Goal: Contribute content

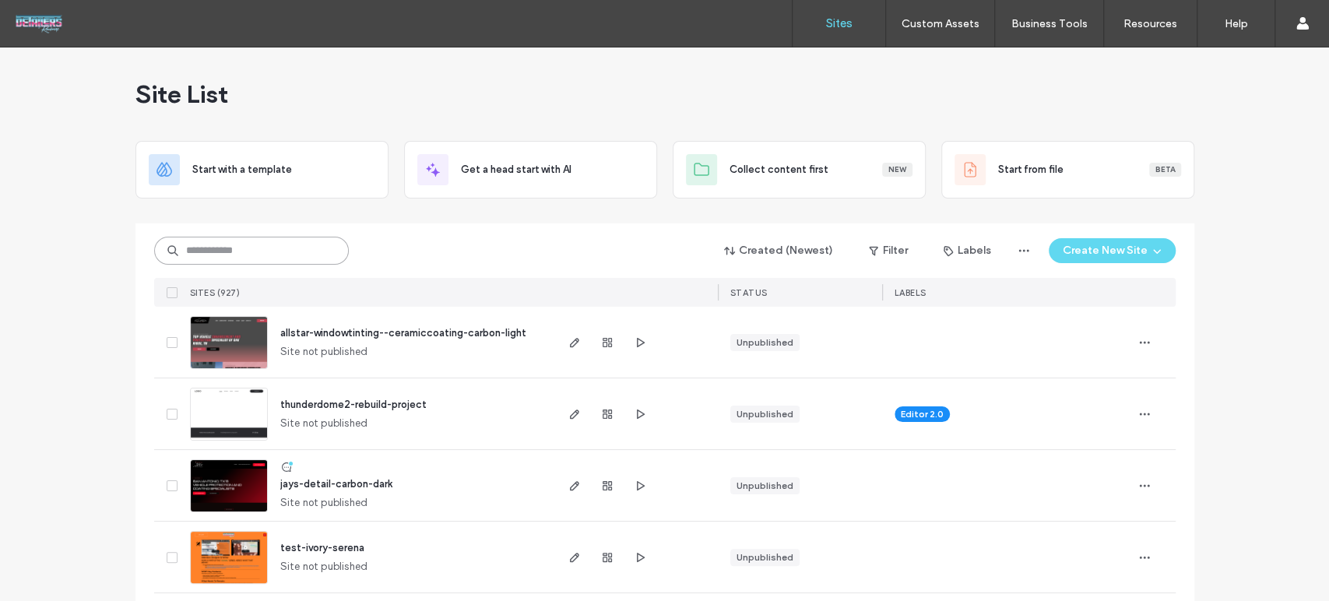
click at [257, 254] on input at bounding box center [251, 251] width 195 height 28
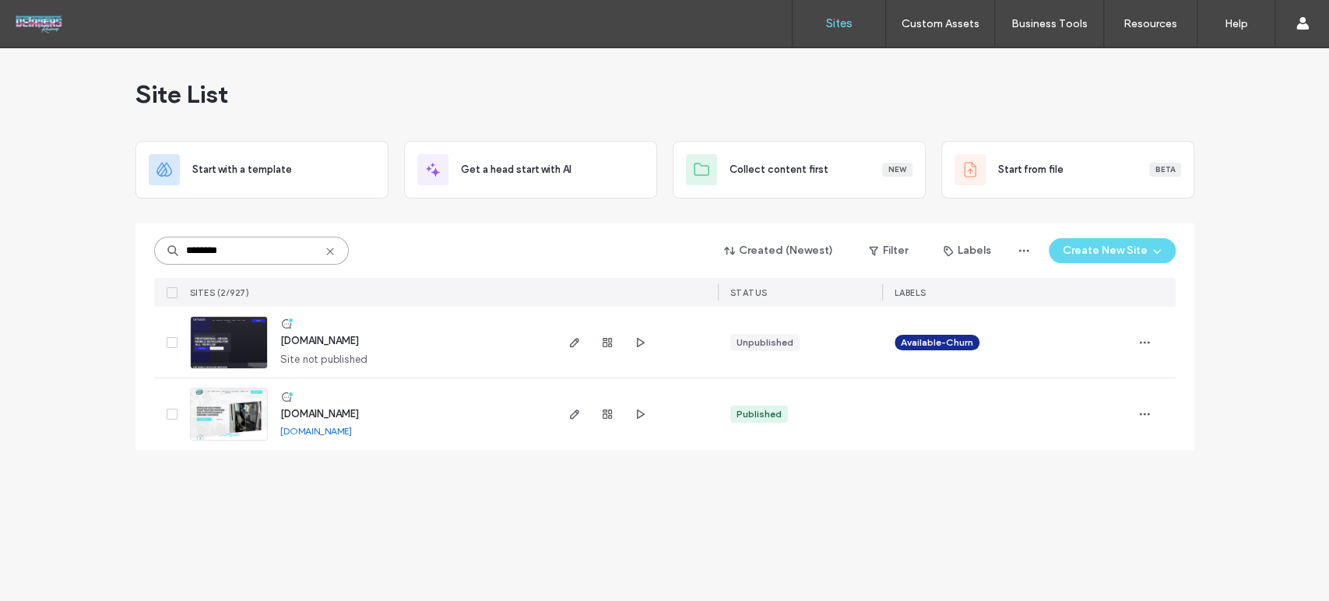
type input "********"
click at [358, 405] on div "[DOMAIN_NAME] [DOMAIN_NAME]" at bounding box center [410, 414] width 285 height 72
click at [358, 411] on span "[DOMAIN_NAME]" at bounding box center [319, 414] width 79 height 12
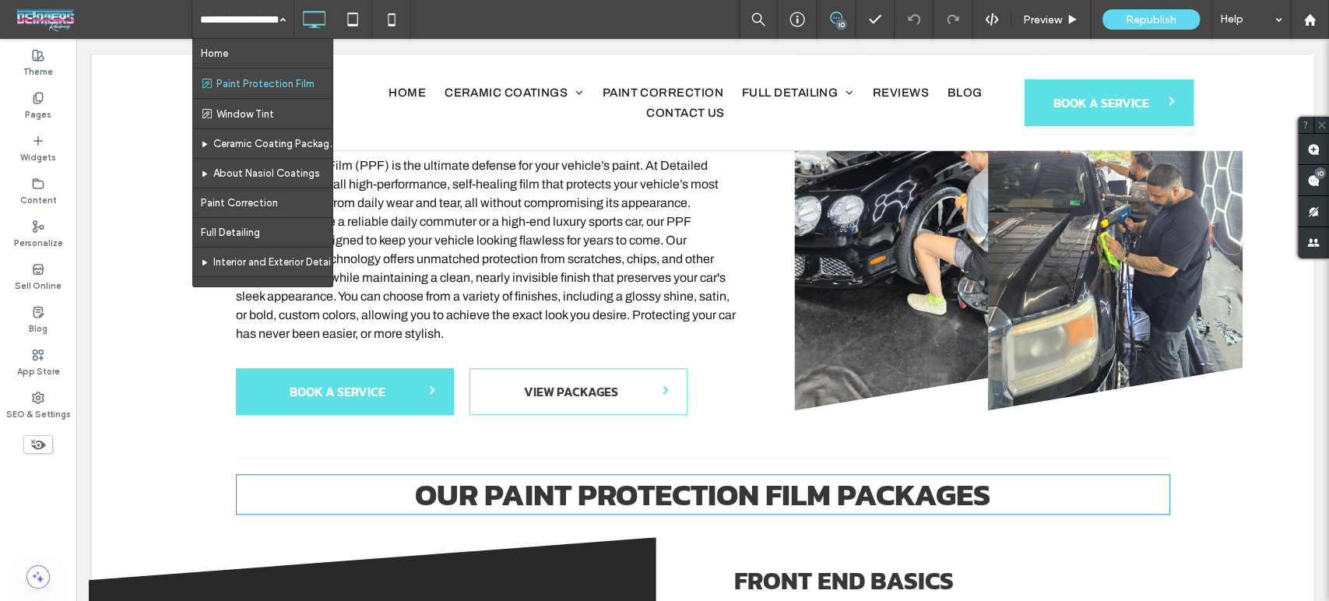
scroll to position [1383, 0]
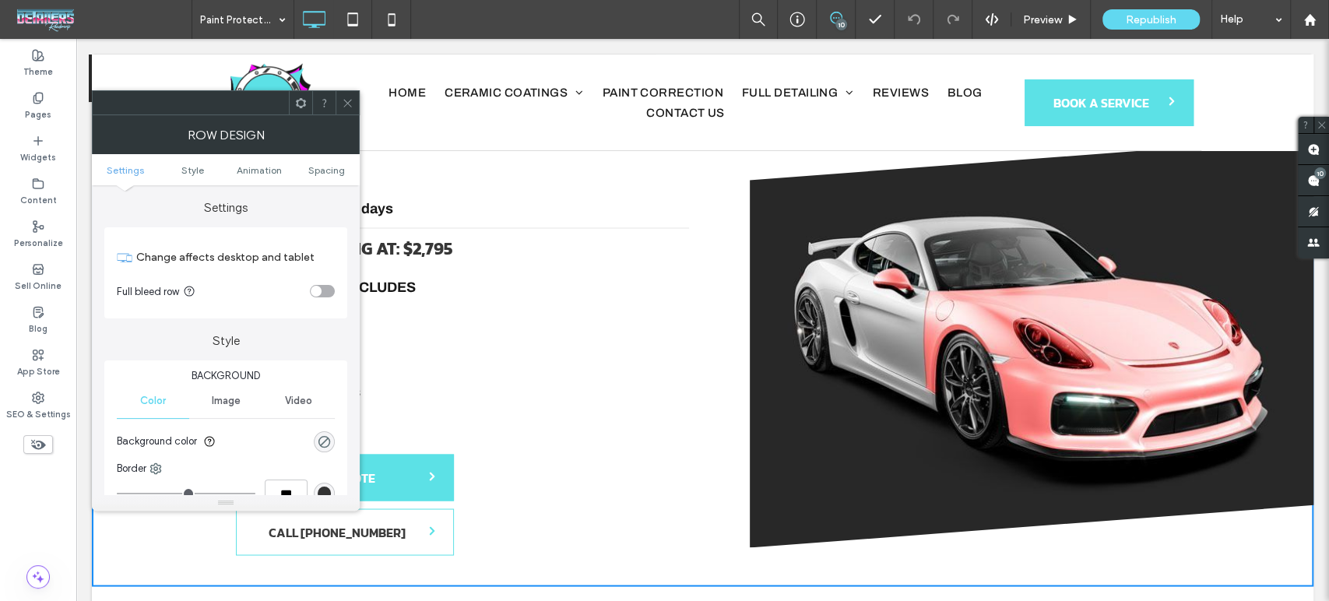
scroll to position [1730, 0]
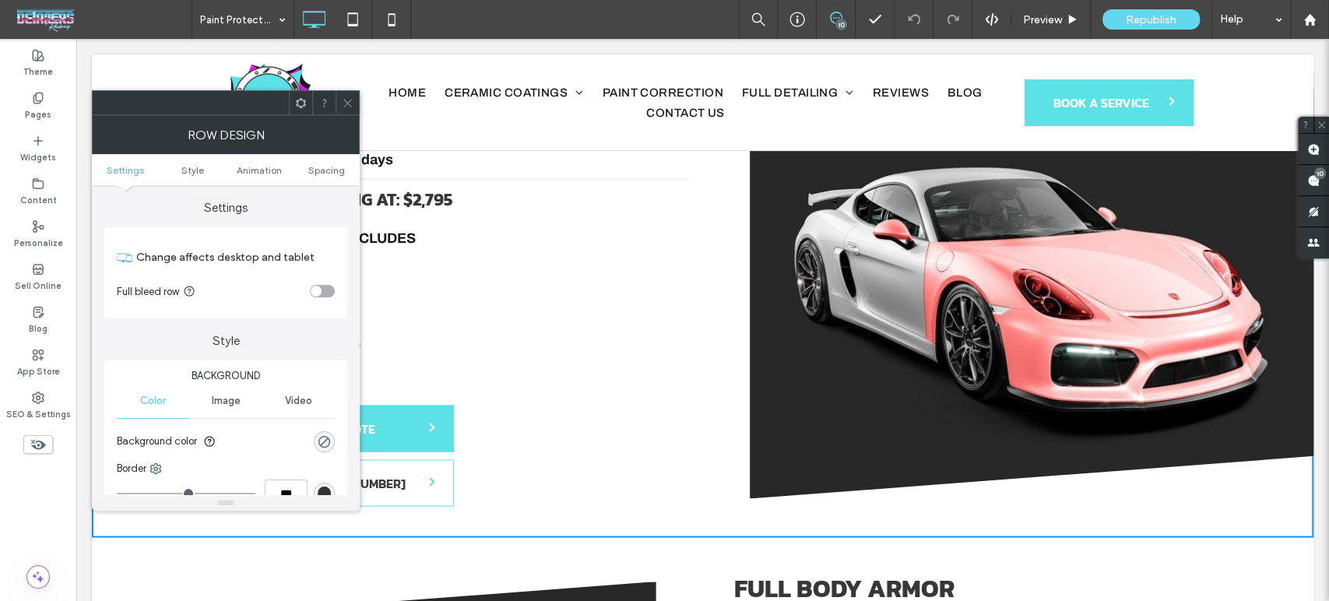
click at [346, 100] on icon at bounding box center [348, 103] width 12 height 12
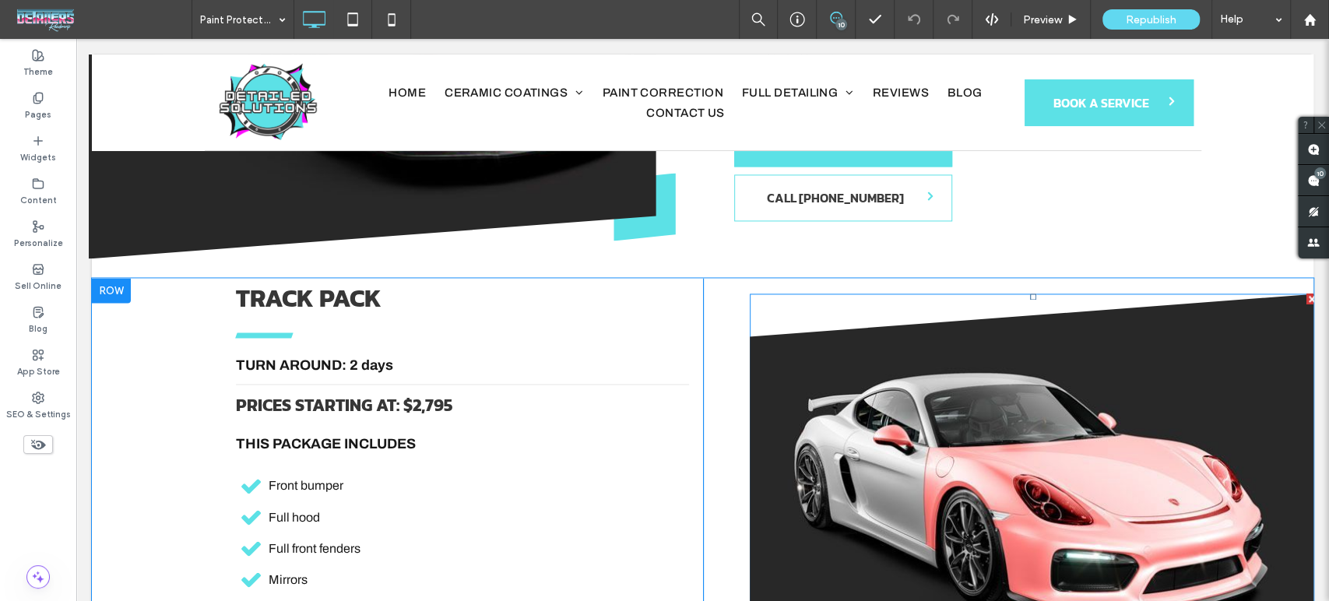
scroll to position [1470, 0]
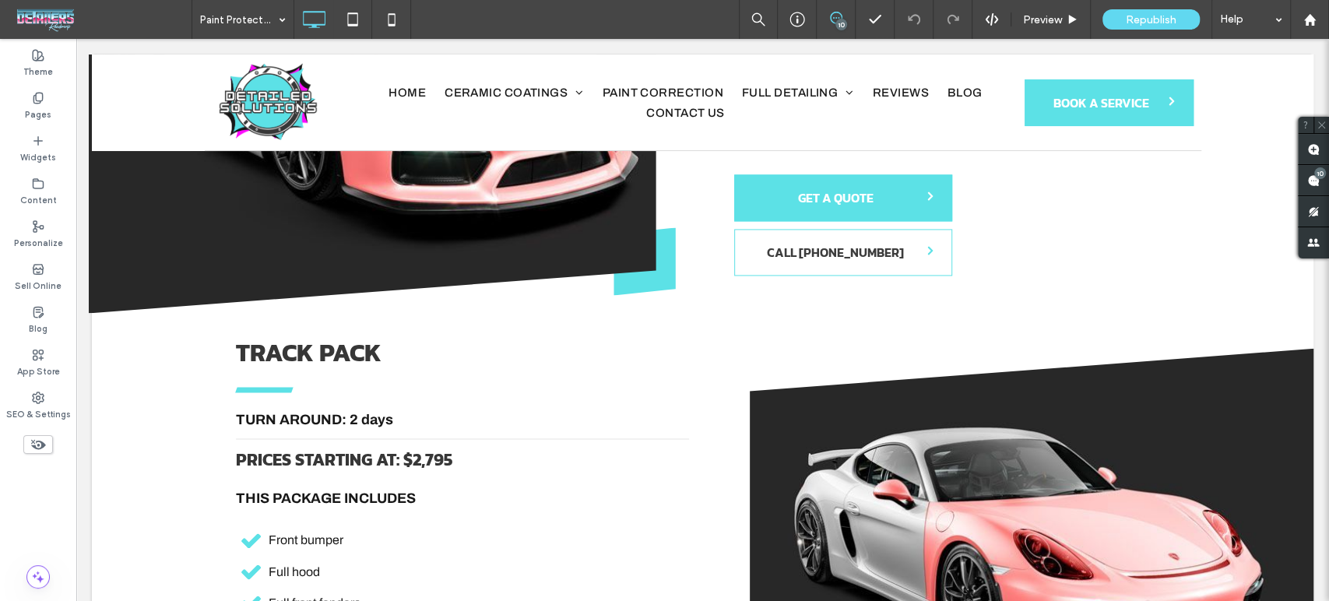
click at [838, 14] on icon at bounding box center [836, 18] width 12 height 12
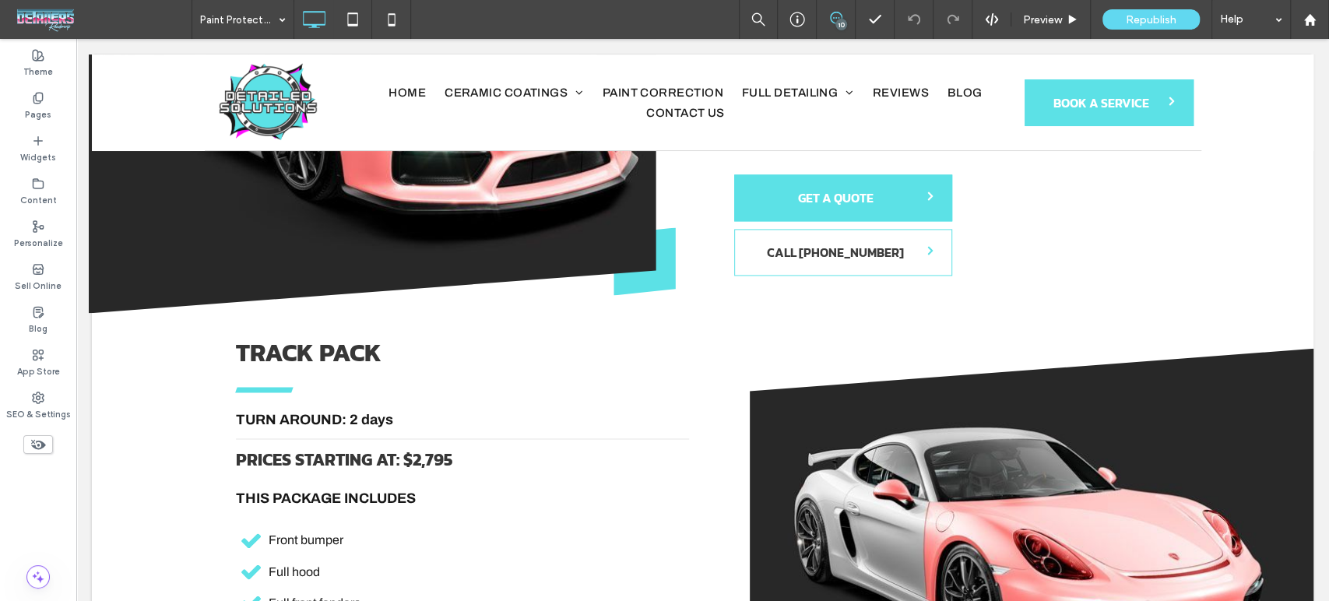
click at [838, 14] on icon at bounding box center [836, 18] width 12 height 12
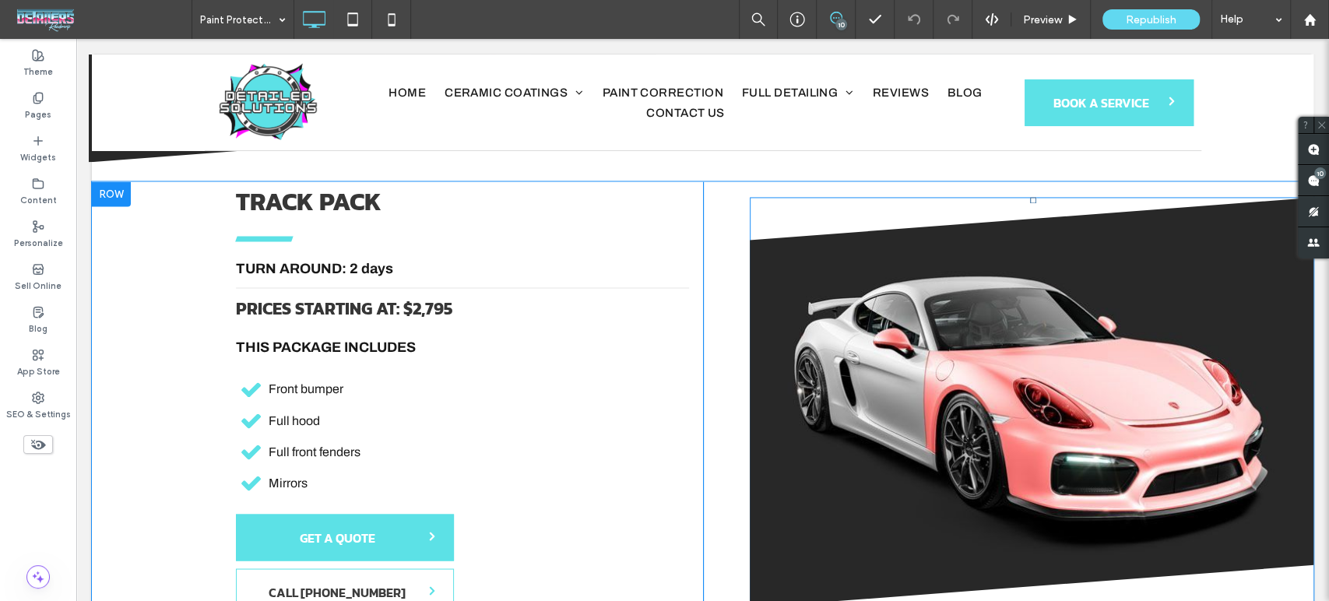
scroll to position [1643, 0]
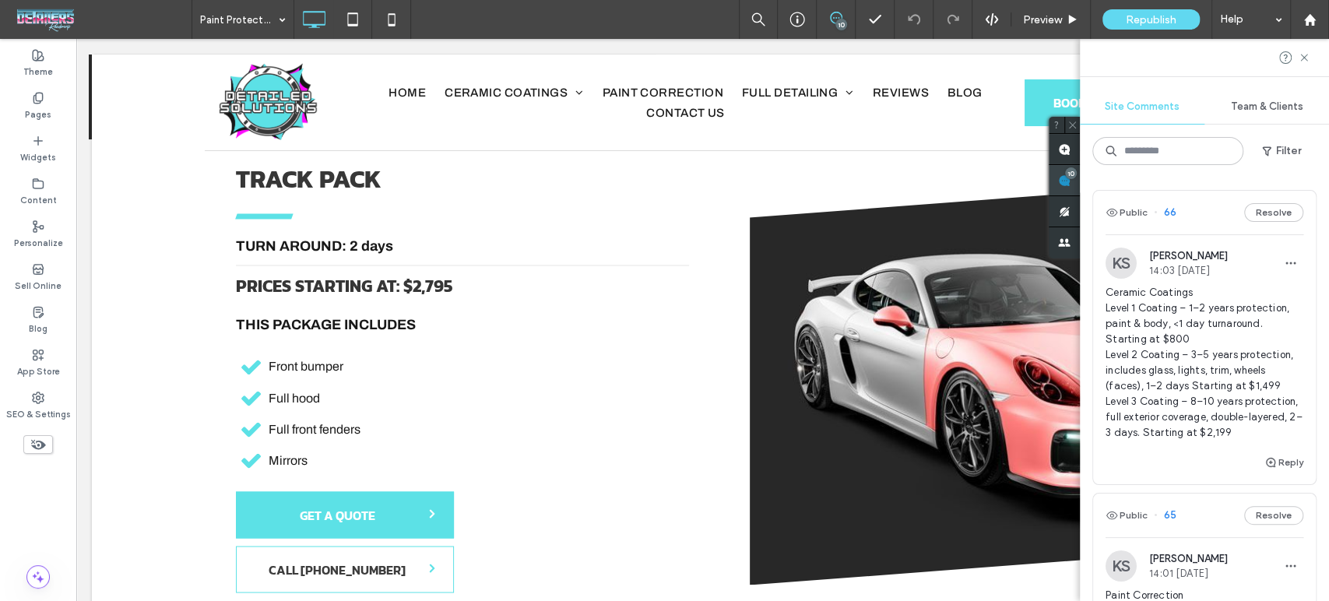
click at [1080, 180] on span at bounding box center [1064, 180] width 31 height 30
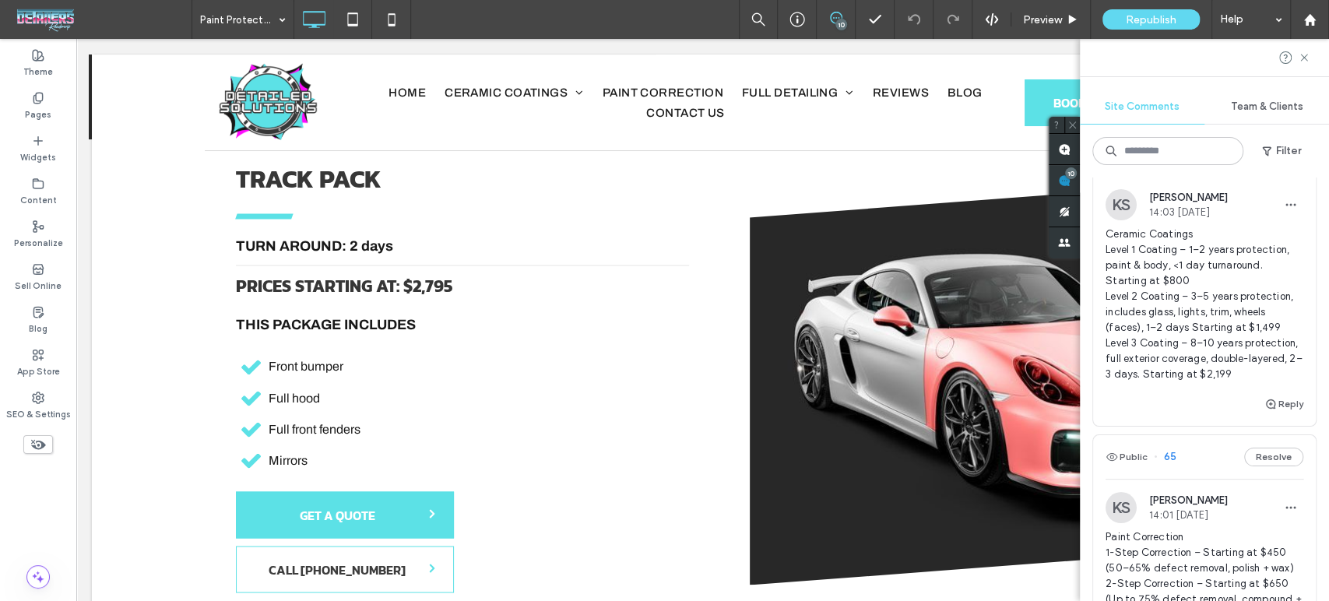
scroll to position [86, 0]
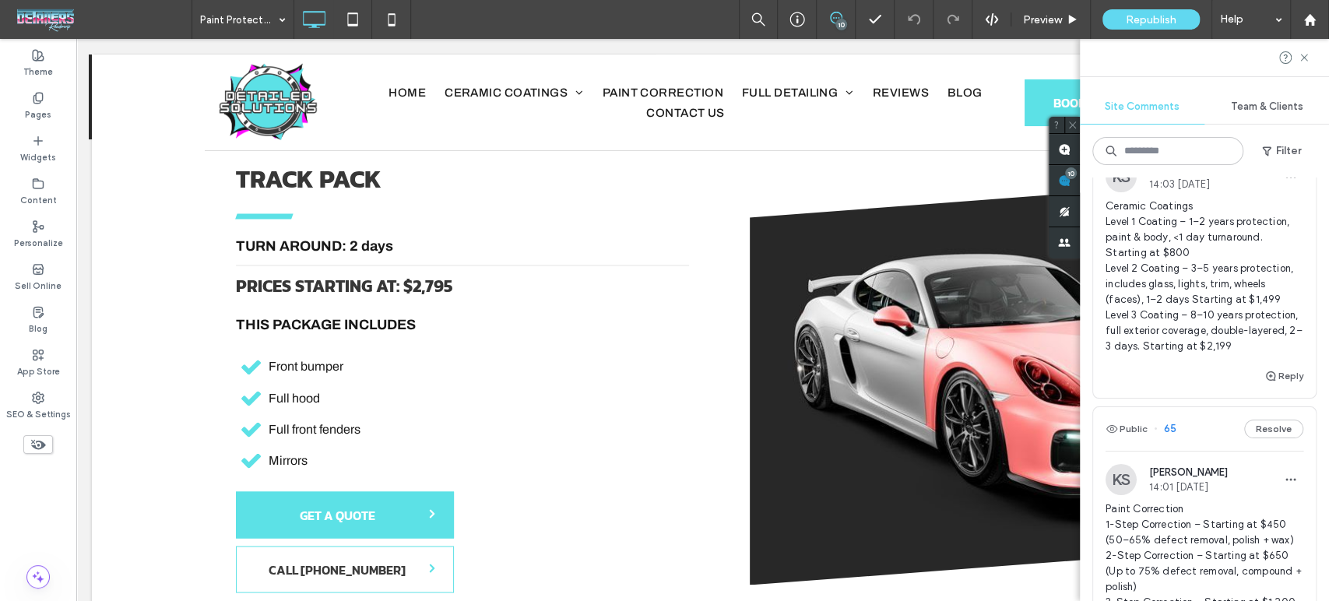
click at [1177, 347] on span "Ceramic Coatings Level 1 Coating – 1–2 years protection, paint & body, <1 day t…" at bounding box center [1204, 276] width 198 height 156
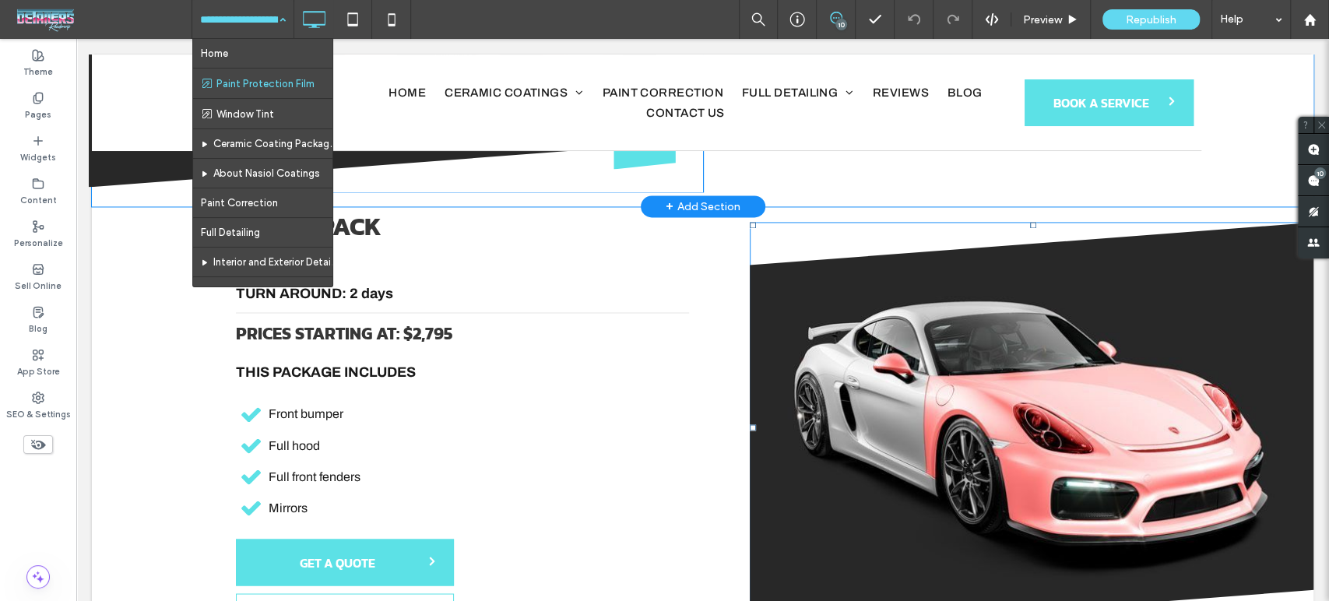
scroll to position [1643, 0]
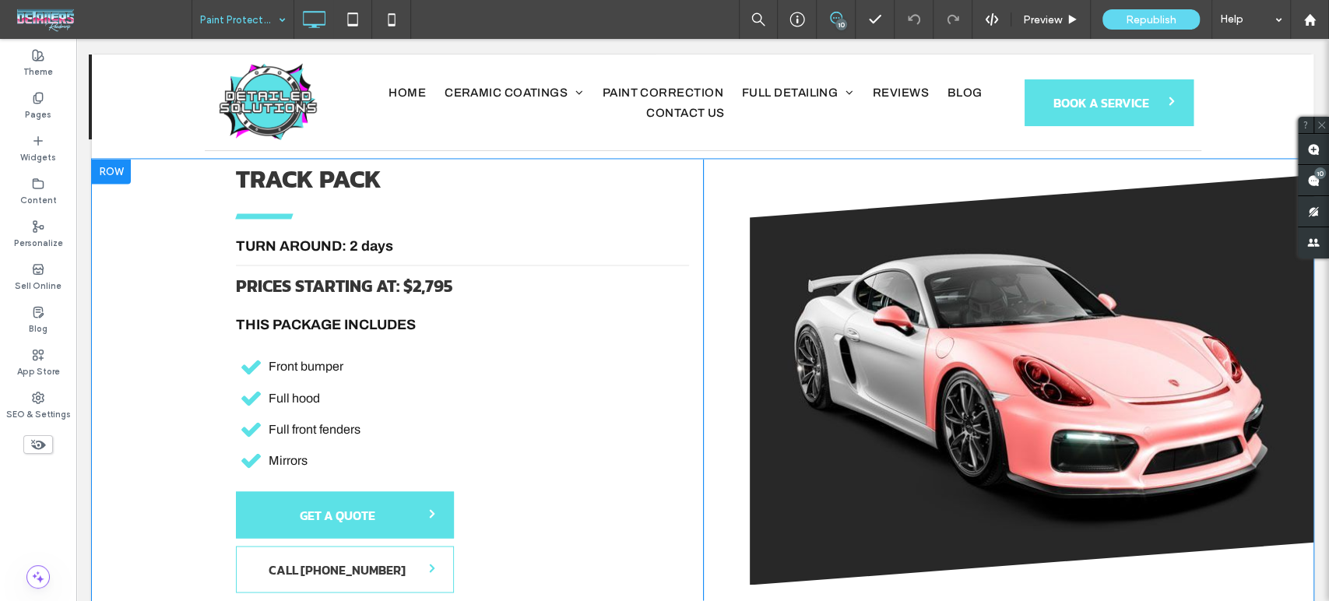
click at [721, 386] on div "Click To Paste" at bounding box center [936, 379] width 467 height 441
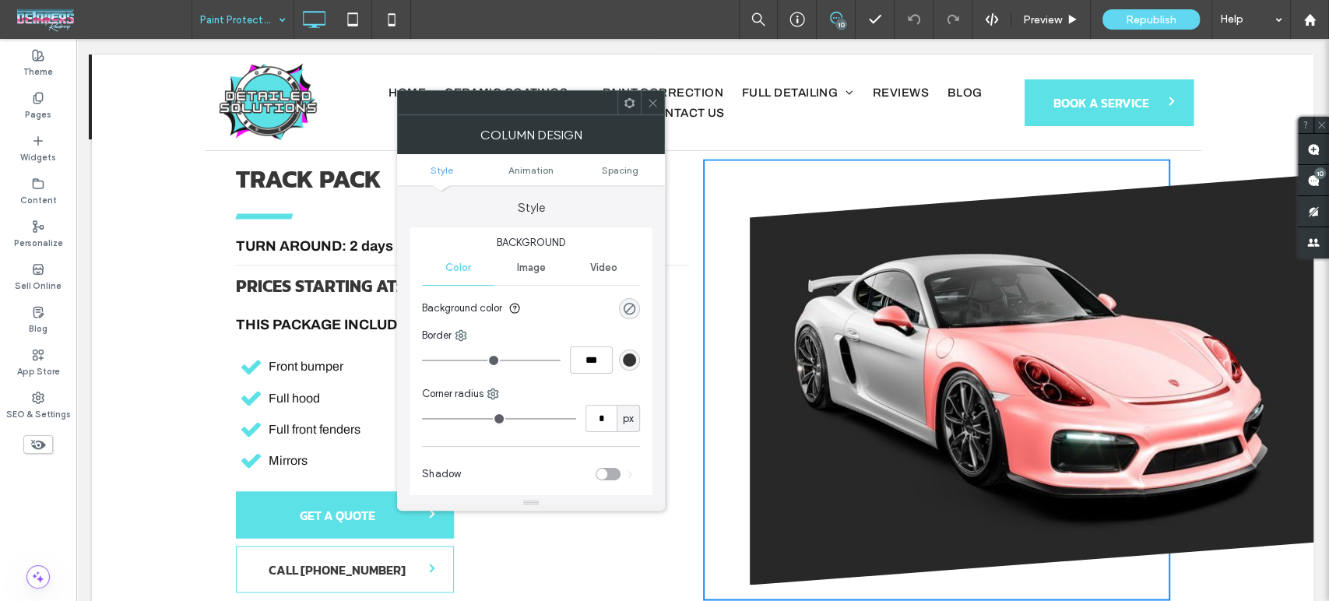
click at [651, 104] on icon at bounding box center [653, 103] width 12 height 12
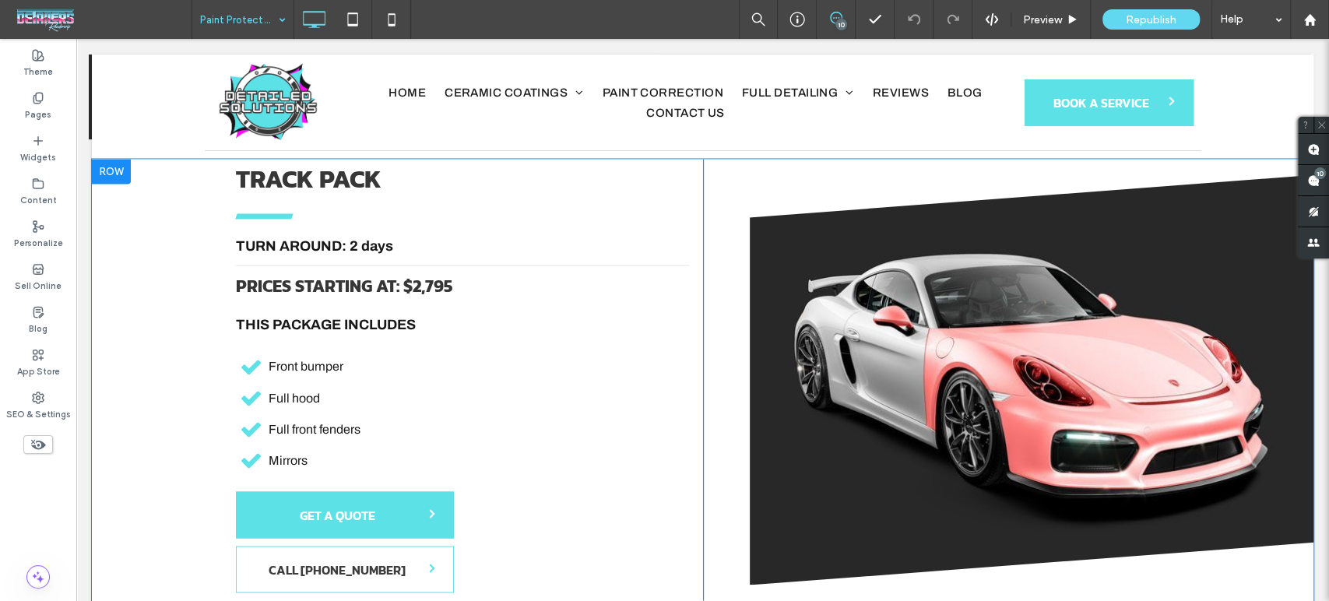
drag, startPoint x: 140, startPoint y: 469, endPoint x: 1131, endPoint y: 441, distance: 991.3
click at [140, 469] on div "Track Pack STARTING AT: Vehicle Type Price Car $1,300 Midsize $1,450 Truck/Van/…" at bounding box center [702, 391] width 1221 height 465
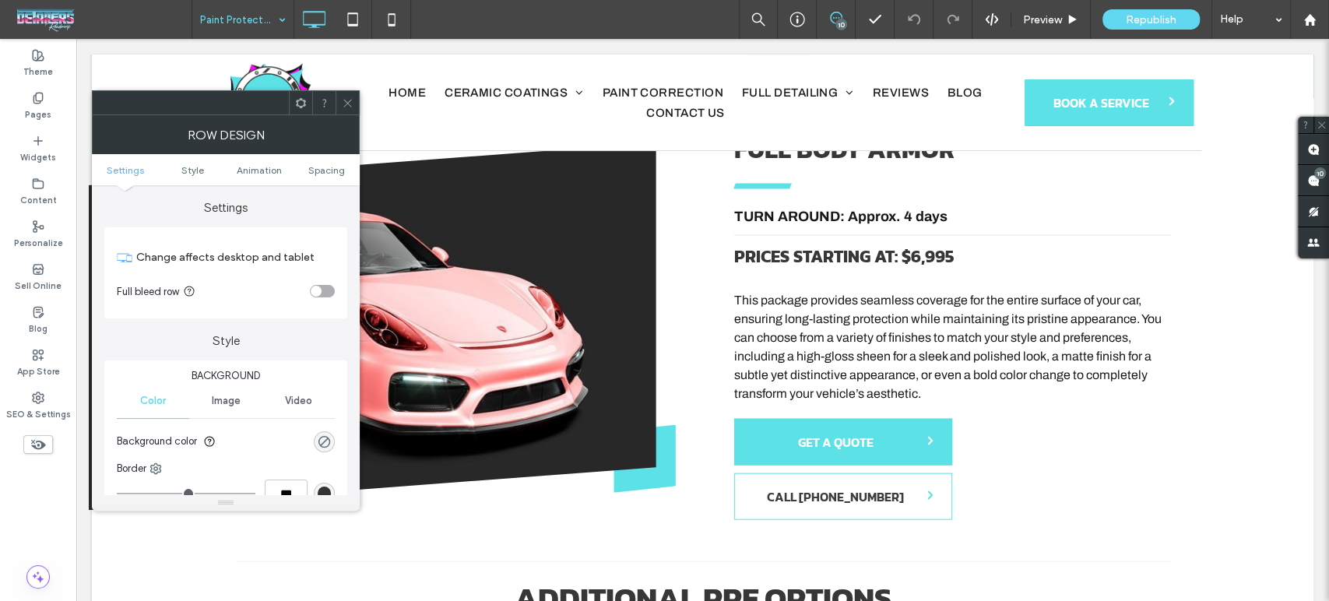
scroll to position [1989, 0]
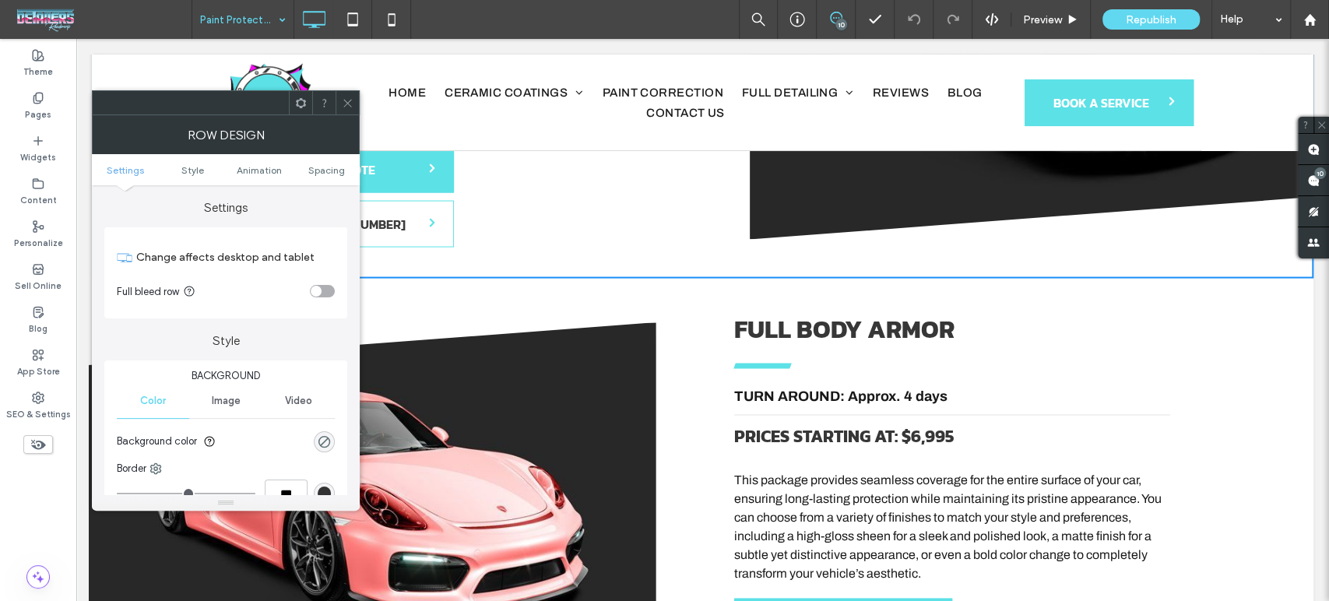
click at [348, 103] on use at bounding box center [347, 103] width 8 height 8
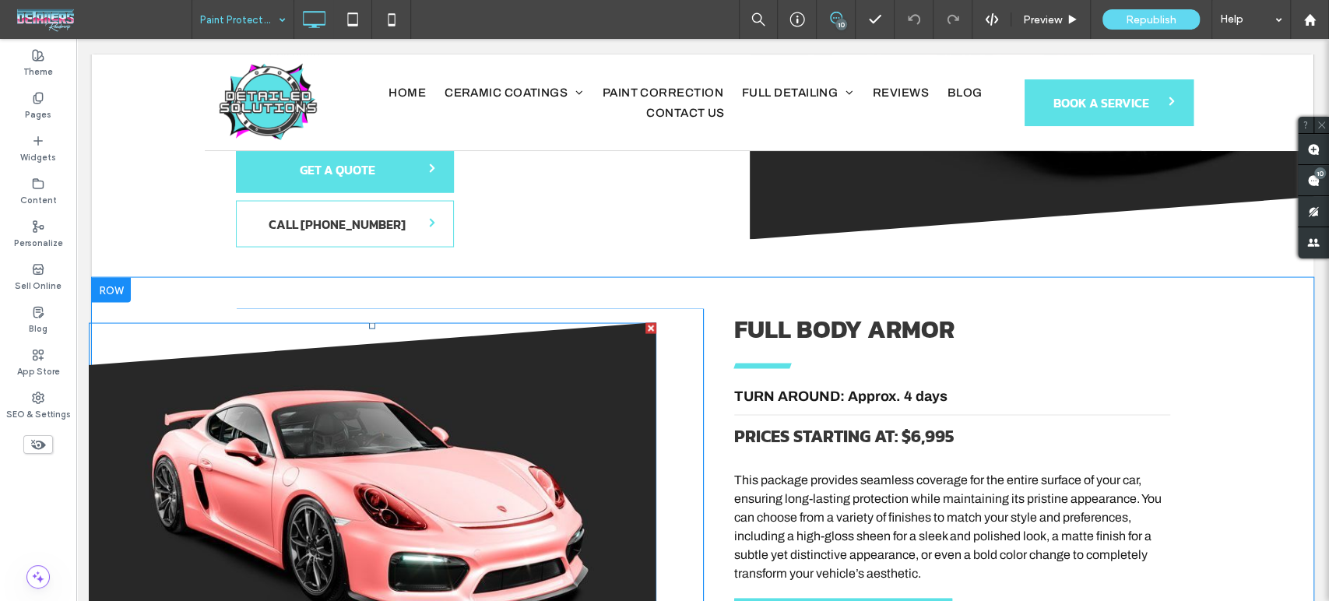
click at [505, 403] on img at bounding box center [372, 505] width 567 height 367
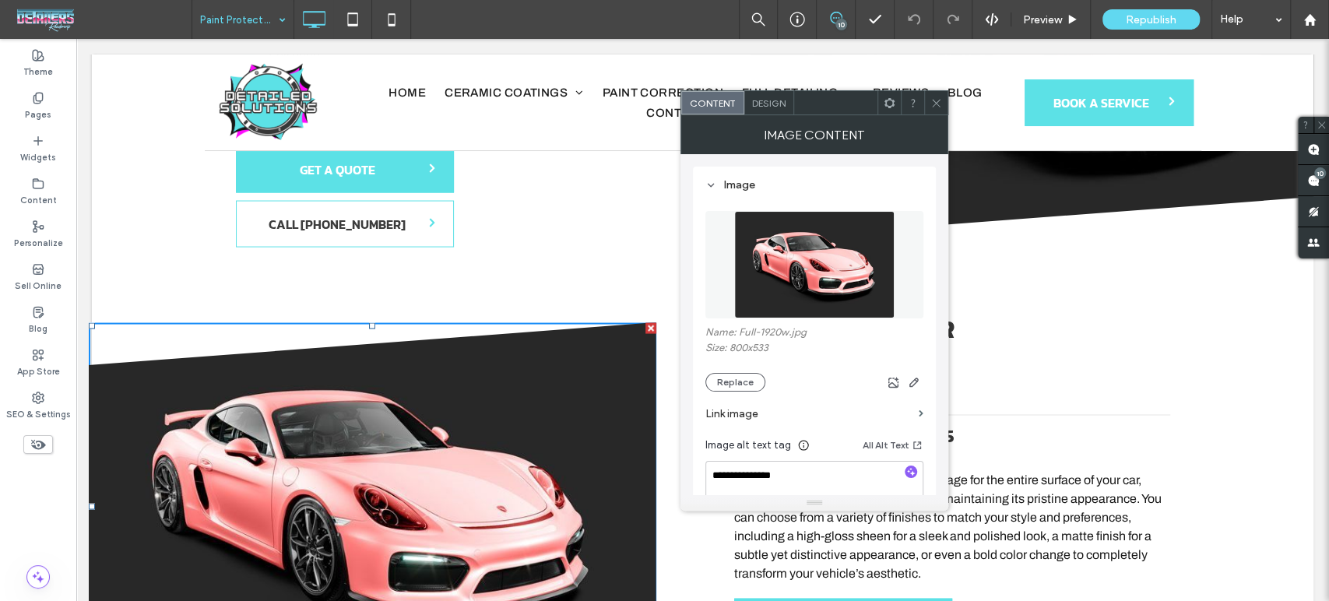
click at [934, 104] on use at bounding box center [936, 103] width 8 height 8
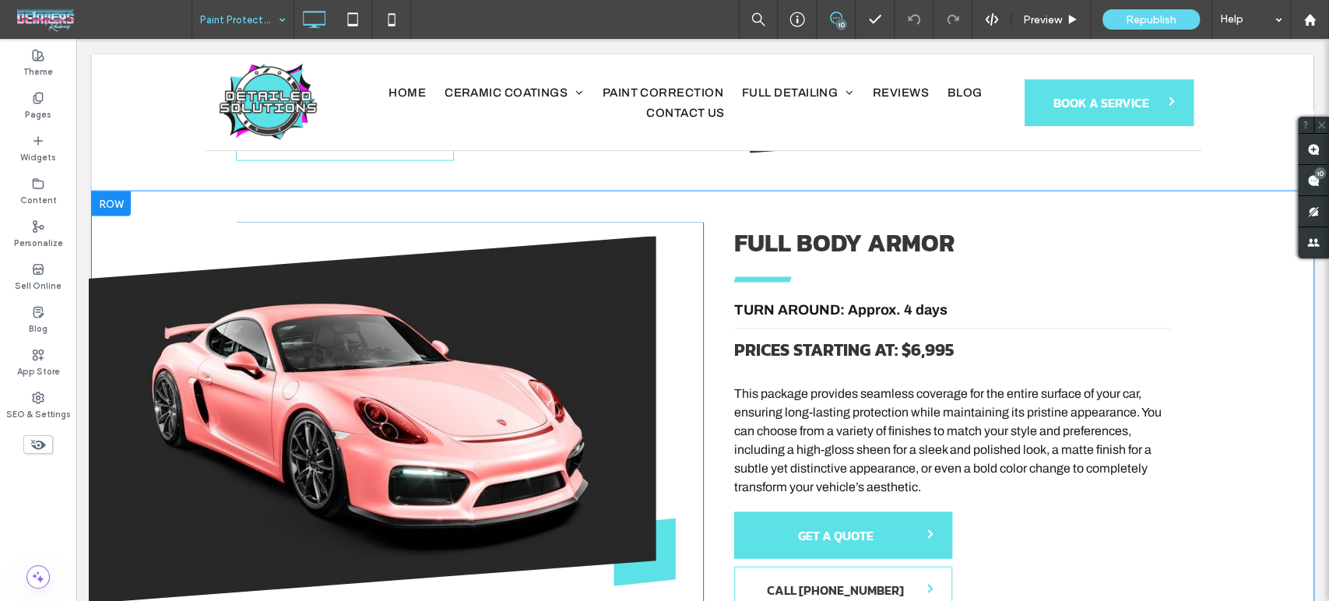
scroll to position [2075, 0]
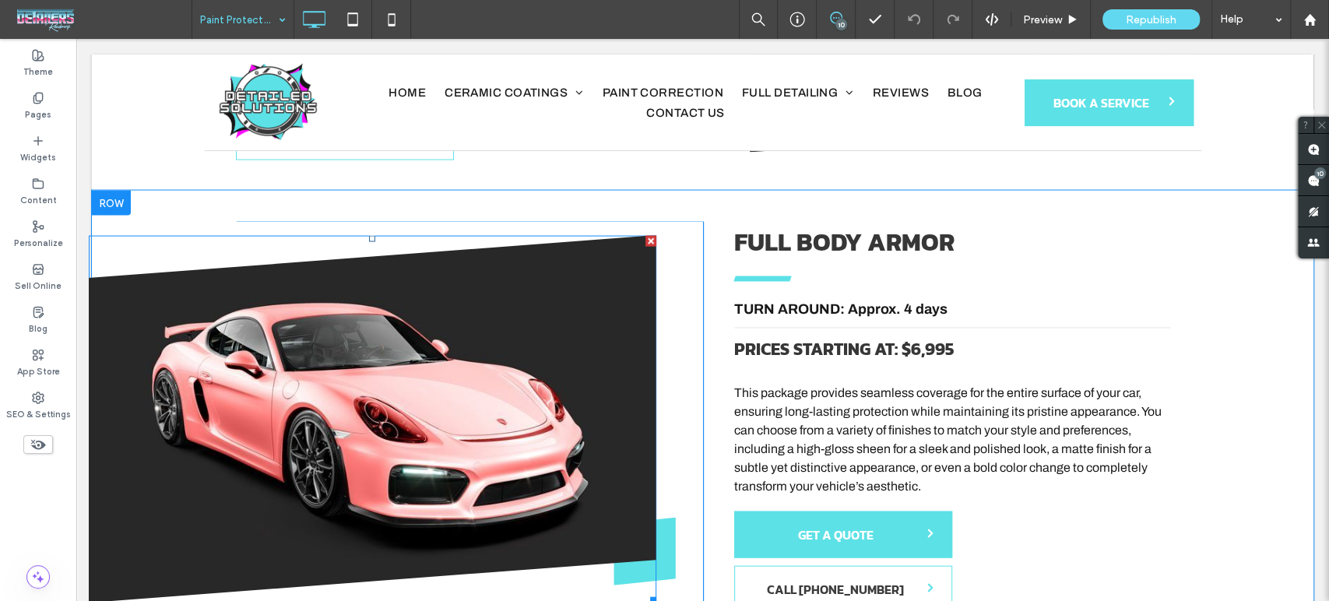
drag, startPoint x: 403, startPoint y: 353, endPoint x: 435, endPoint y: 353, distance: 31.9
click at [402, 356] on img at bounding box center [372, 419] width 567 height 367
click at [434, 353] on img at bounding box center [372, 419] width 567 height 367
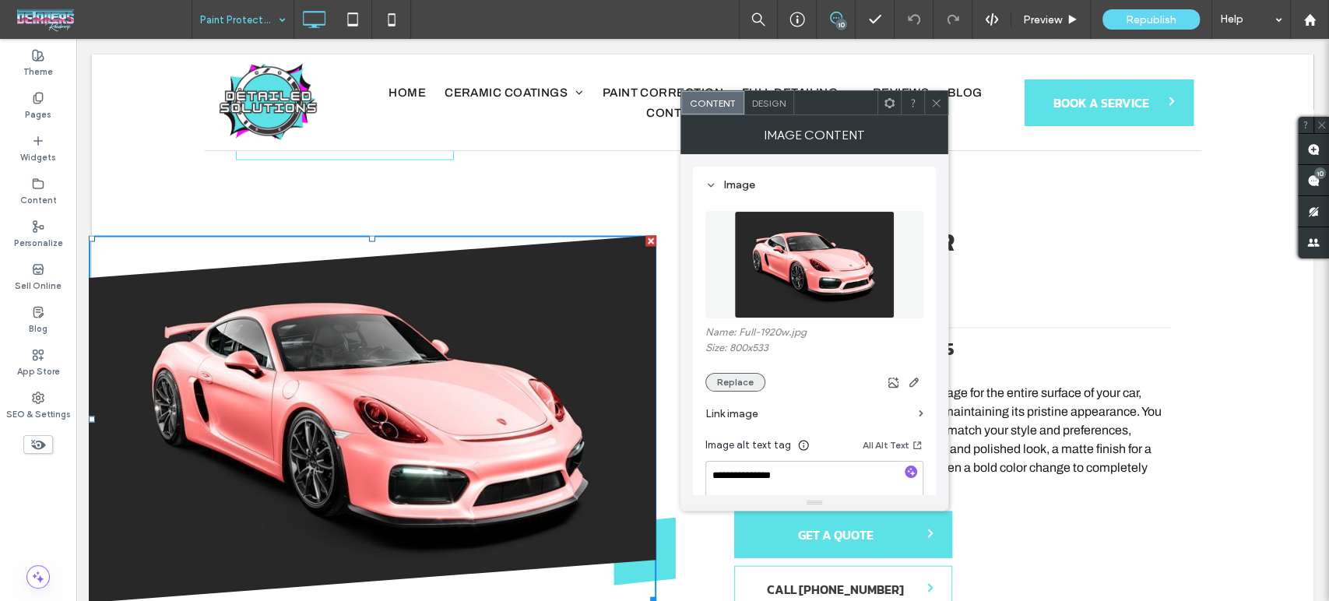
click at [723, 389] on button "Replace" at bounding box center [735, 382] width 60 height 19
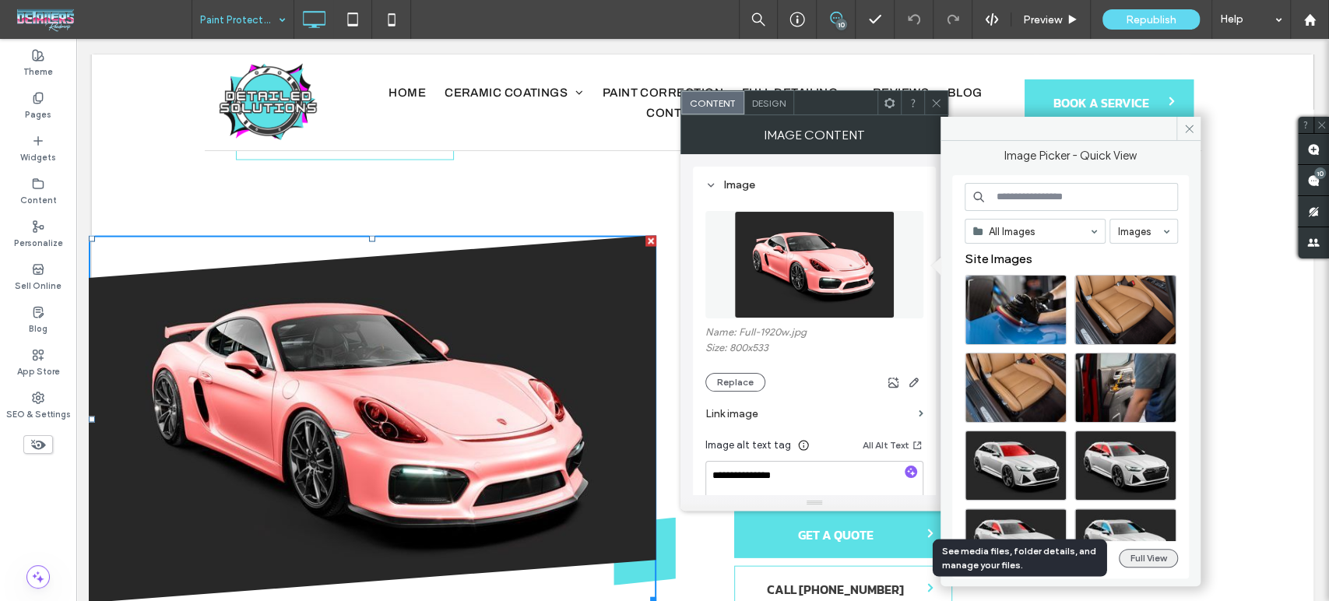
click at [1160, 556] on button "Full View" at bounding box center [1148, 558] width 59 height 19
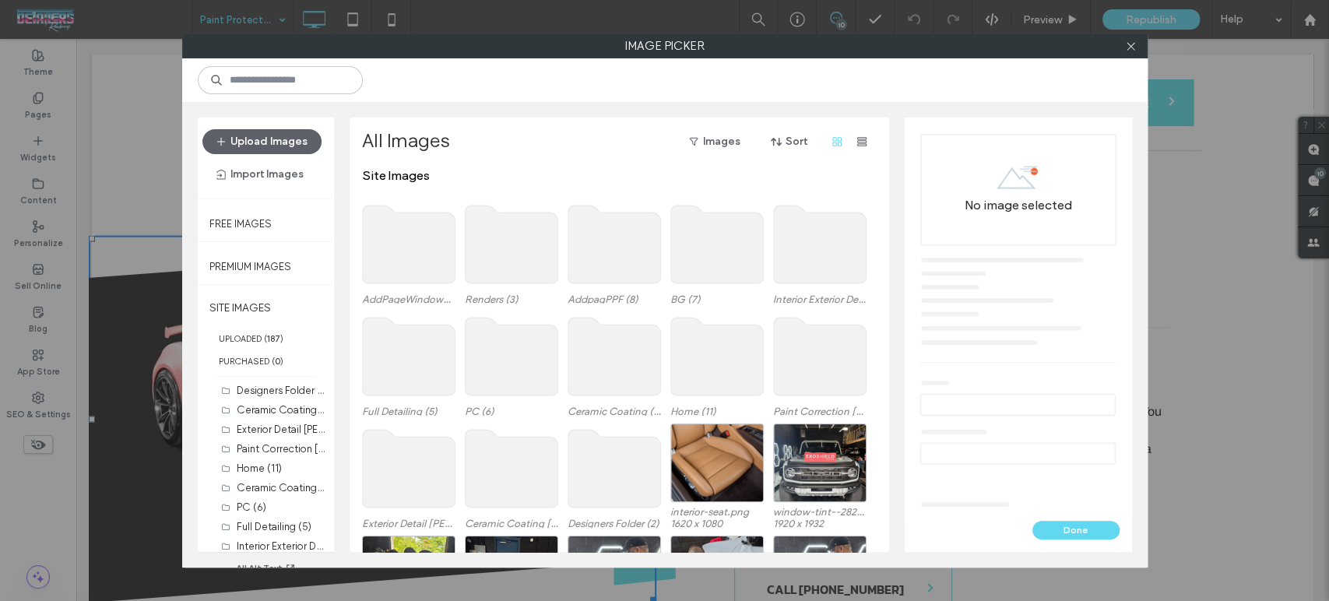
click at [510, 254] on use at bounding box center [511, 245] width 93 height 78
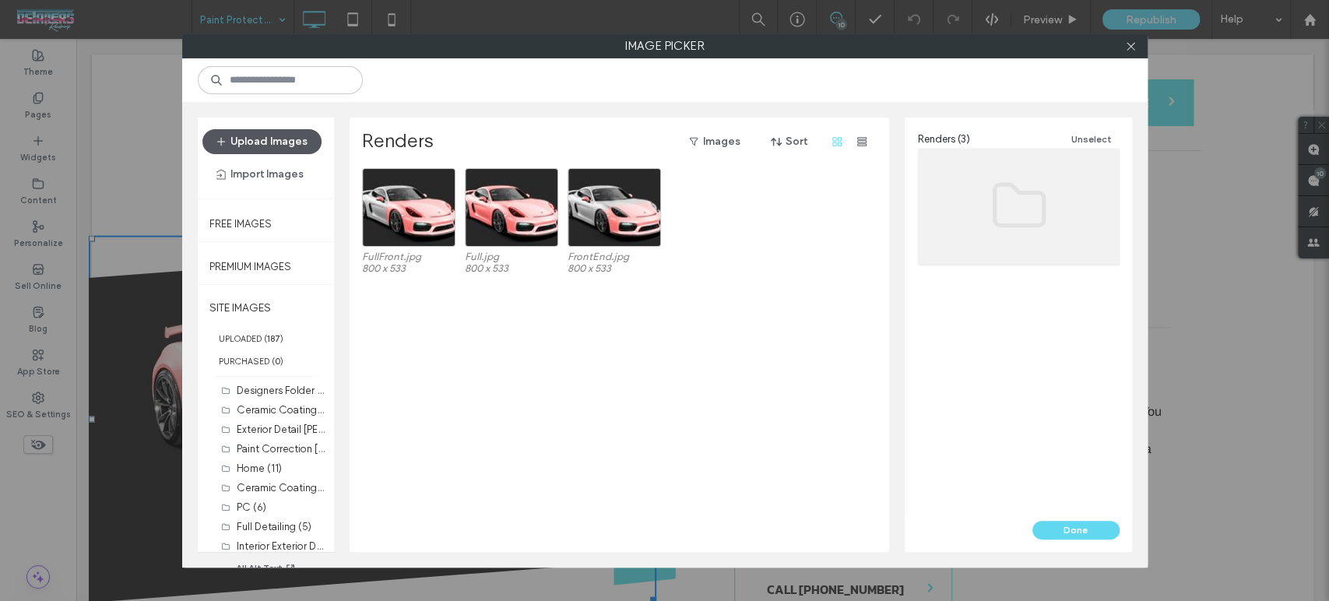
click at [265, 142] on button "Upload Images" at bounding box center [261, 141] width 119 height 25
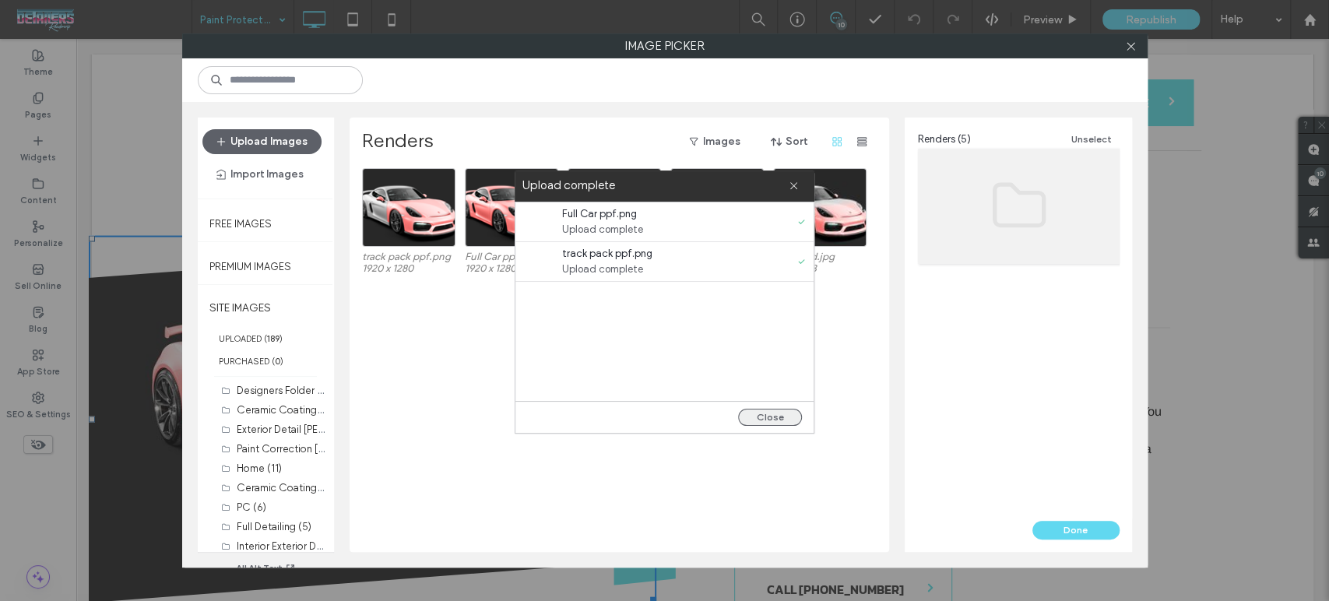
click at [780, 419] on button "Close" at bounding box center [770, 417] width 64 height 17
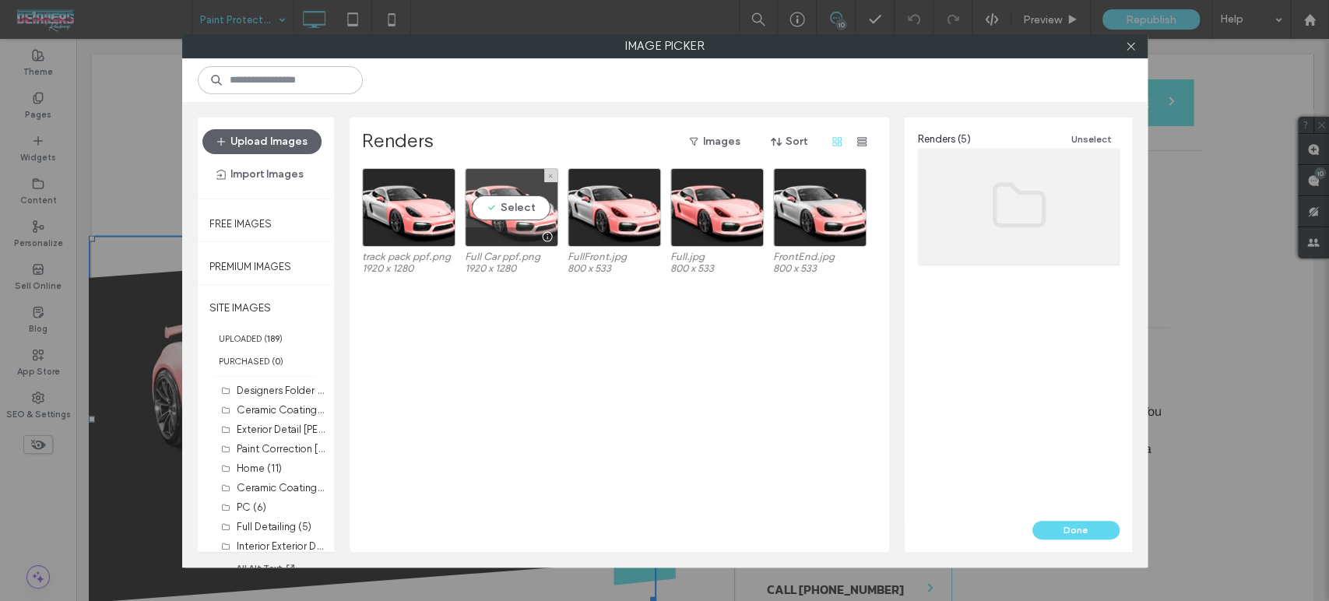
click at [482, 229] on div at bounding box center [511, 236] width 92 height 19
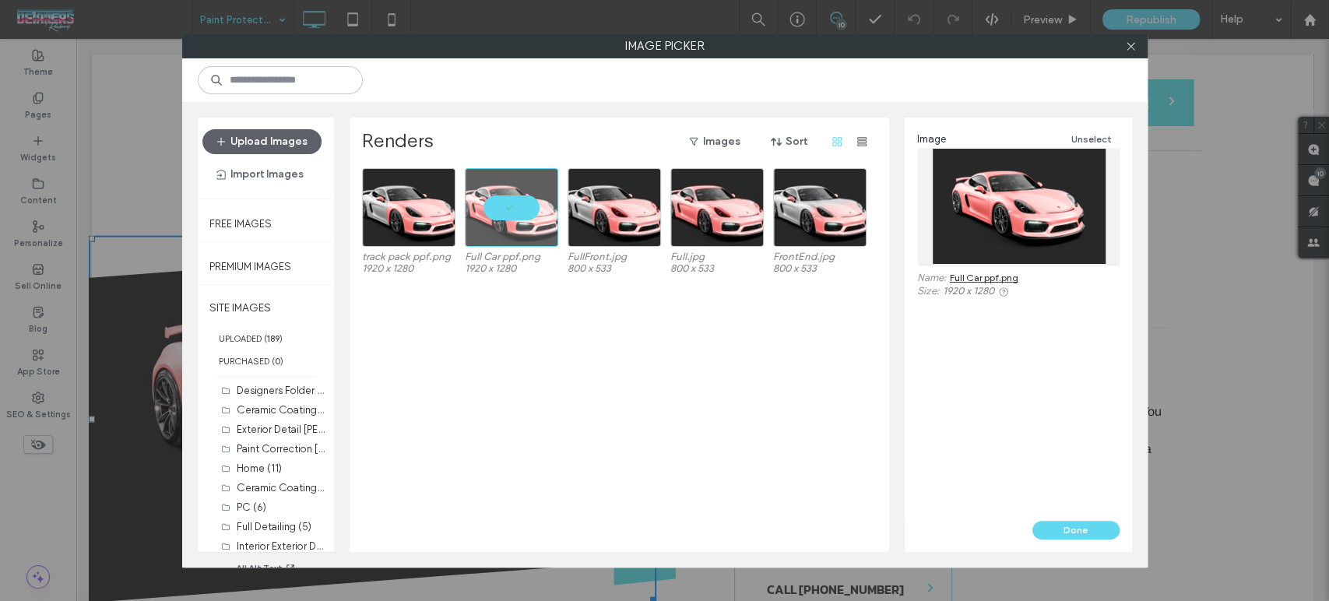
click at [1100, 511] on div "Image Unselect Name: Full Car ppf.png Size: 1920 x 1280" at bounding box center [1018, 319] width 227 height 403
click at [1078, 525] on button "Done" at bounding box center [1075, 530] width 87 height 19
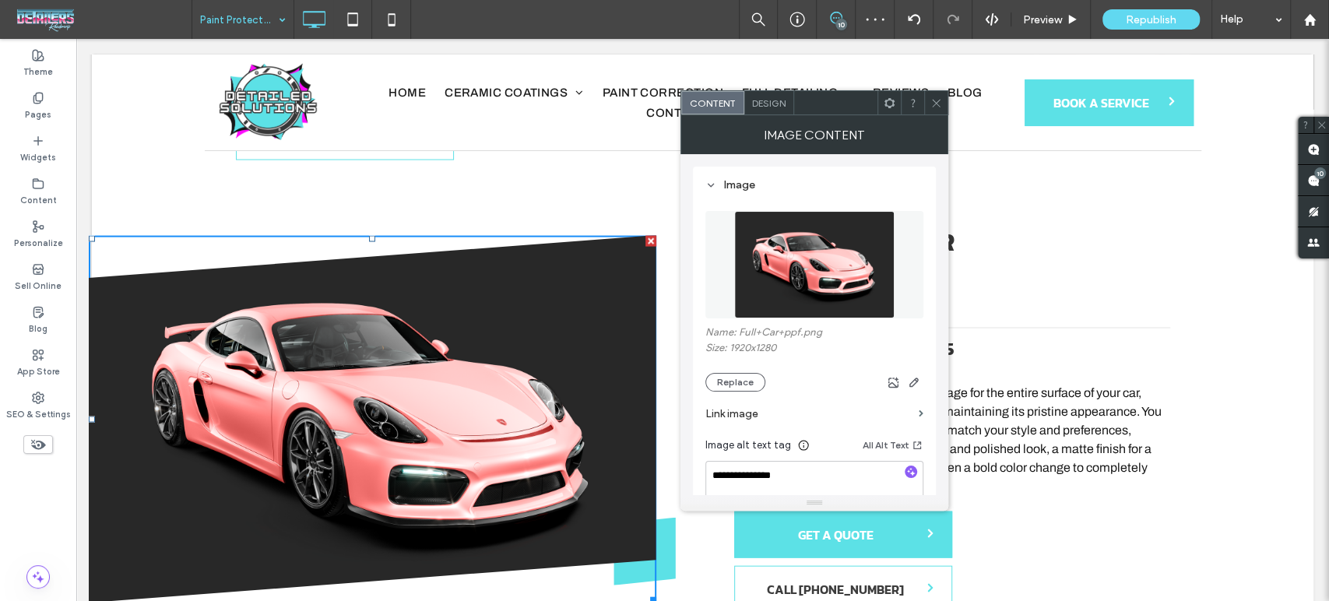
drag, startPoint x: 931, startPoint y: 103, endPoint x: 926, endPoint y: 165, distance: 62.5
click at [930, 103] on icon at bounding box center [936, 103] width 12 height 12
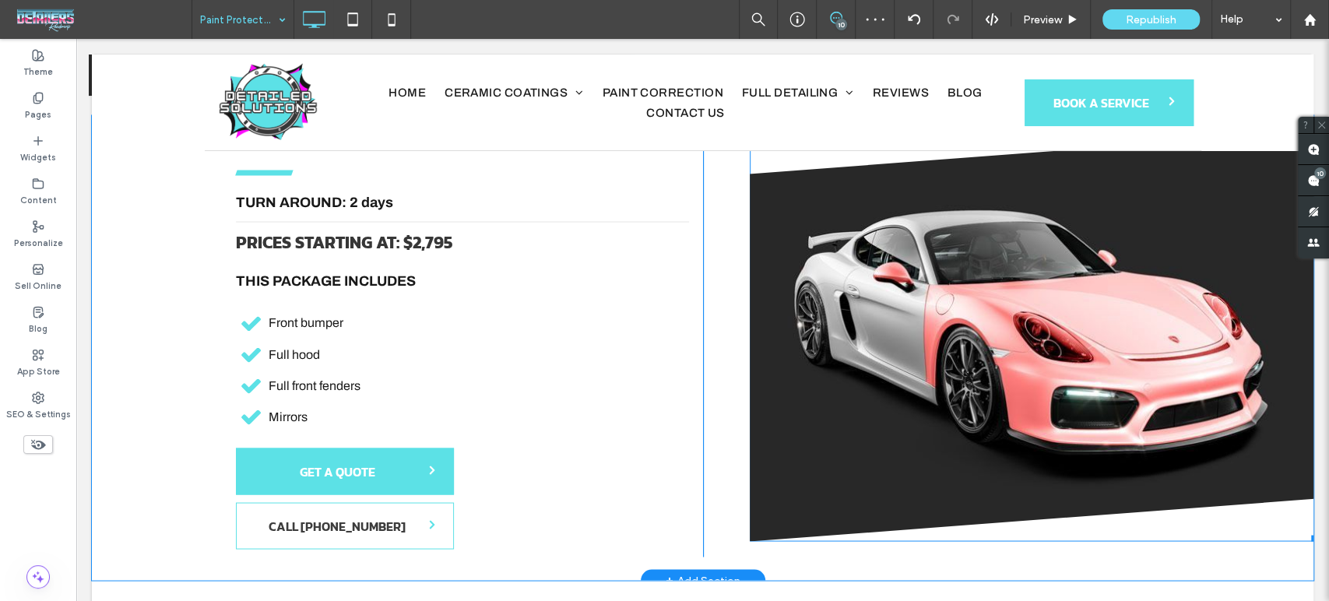
scroll to position [1643, 0]
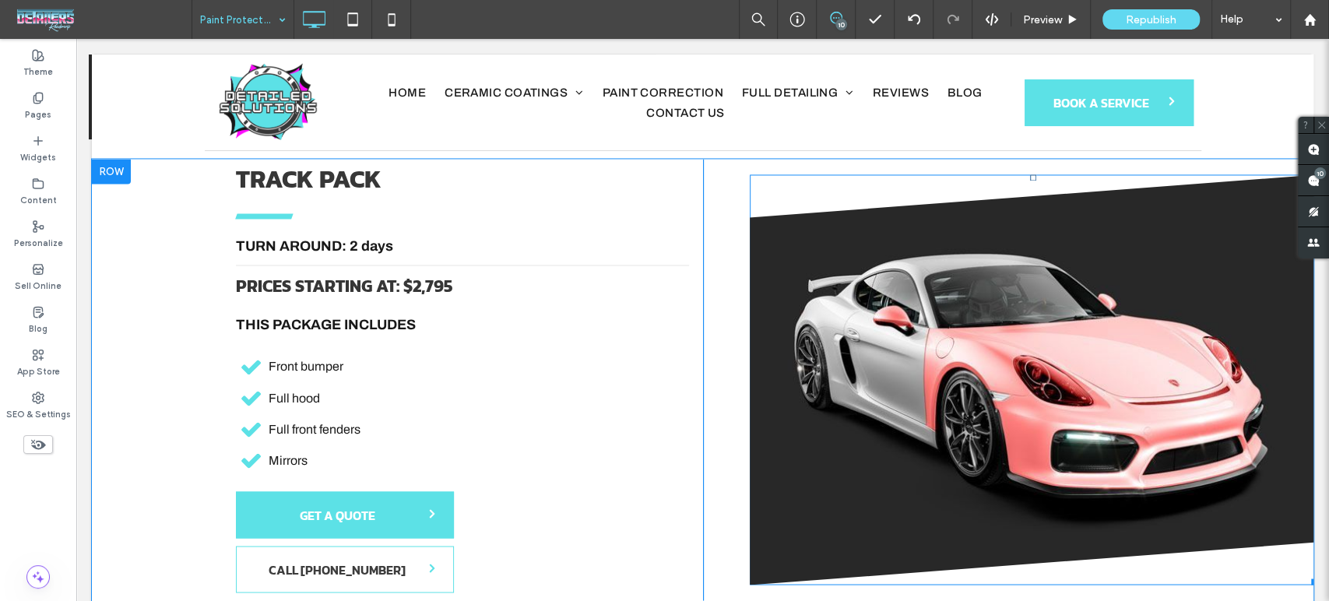
click at [1032, 393] on img at bounding box center [1033, 379] width 567 height 410
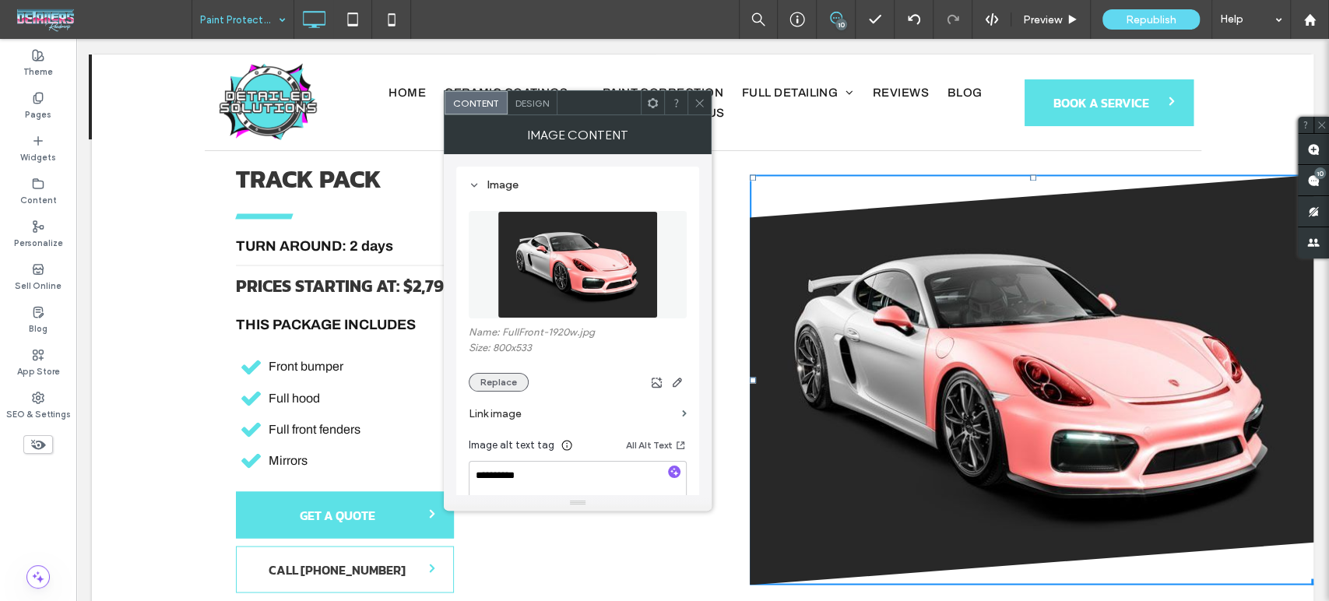
click at [501, 383] on button "Replace" at bounding box center [499, 382] width 60 height 19
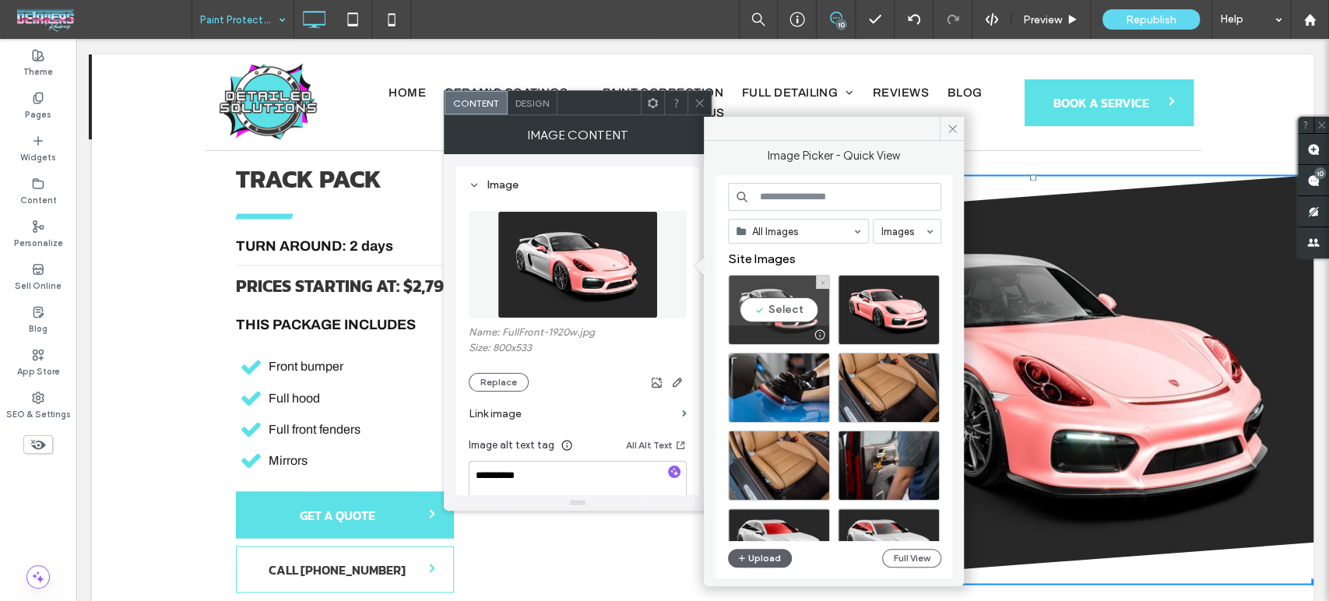
click at [778, 310] on div "Select" at bounding box center [779, 310] width 102 height 70
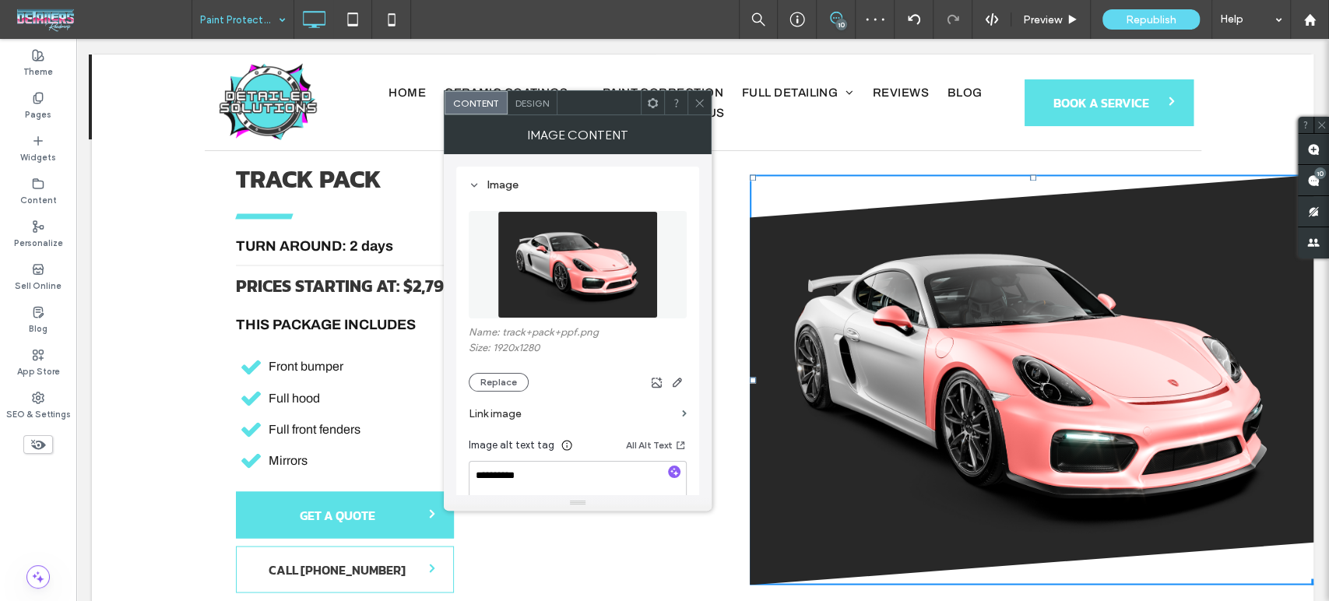
click at [704, 102] on icon at bounding box center [700, 103] width 12 height 12
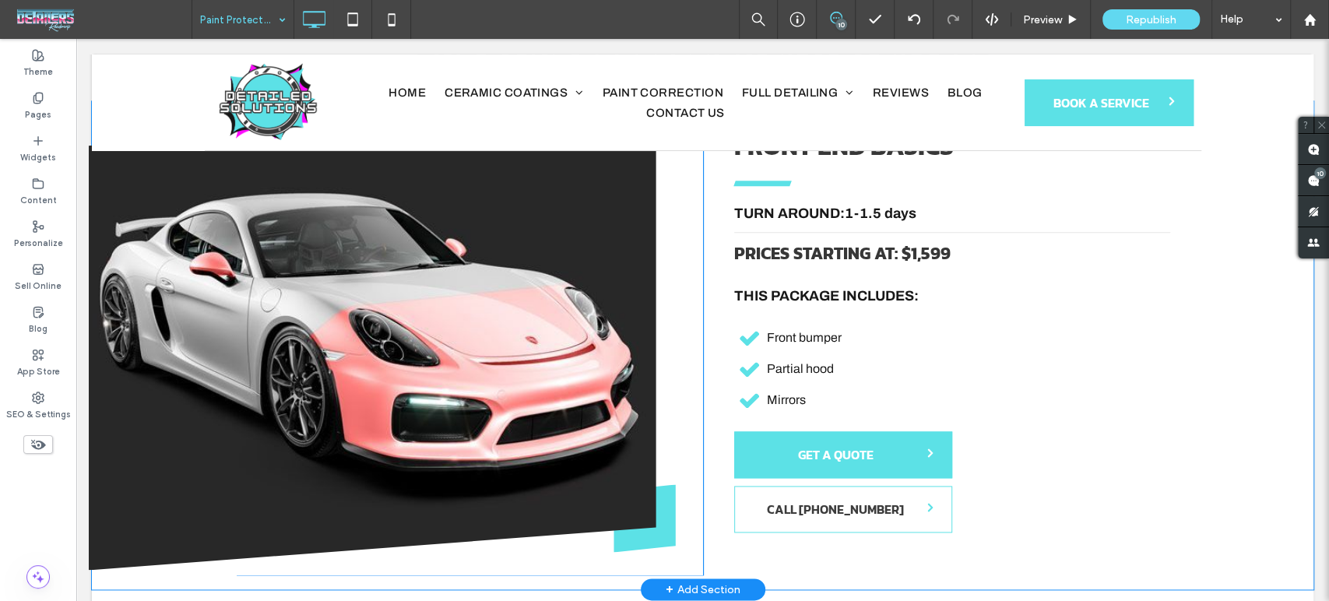
scroll to position [1210, 0]
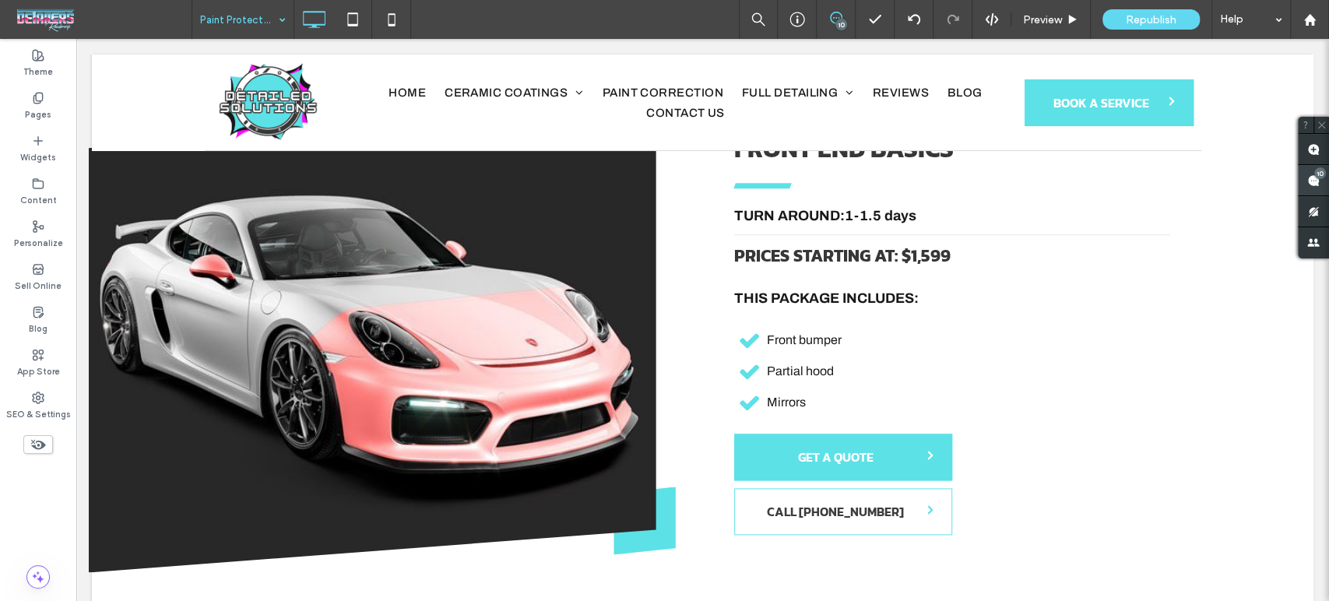
click at [1319, 173] on div "10" at bounding box center [1320, 173] width 12 height 12
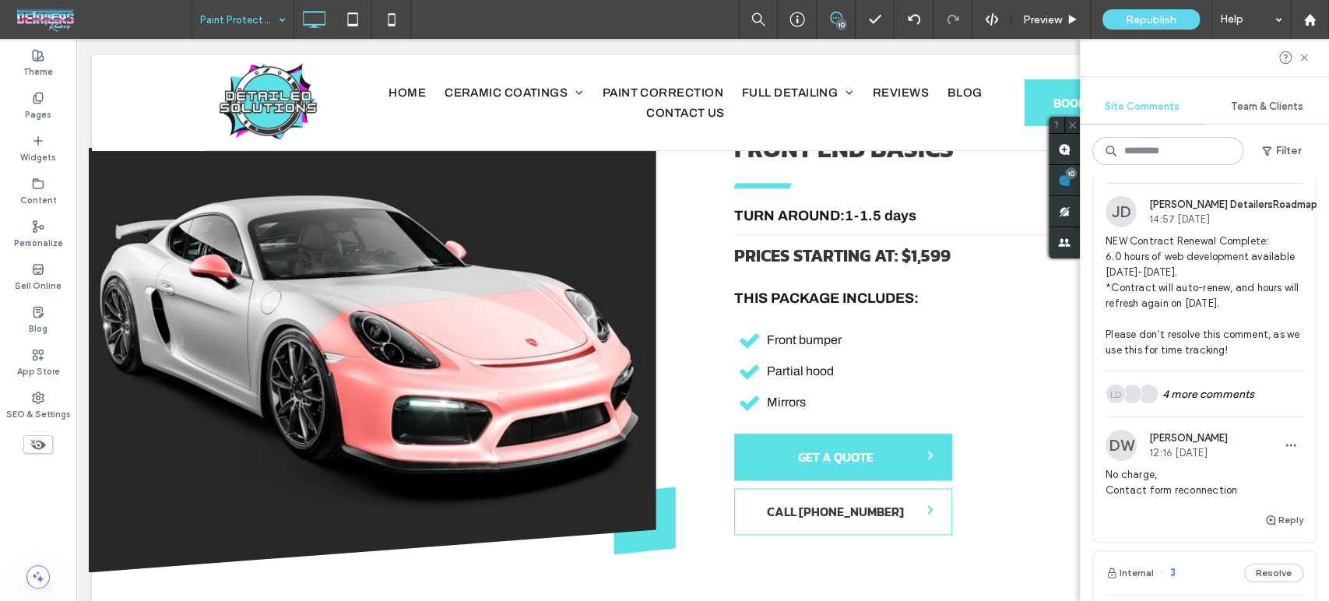
scroll to position [2854, 0]
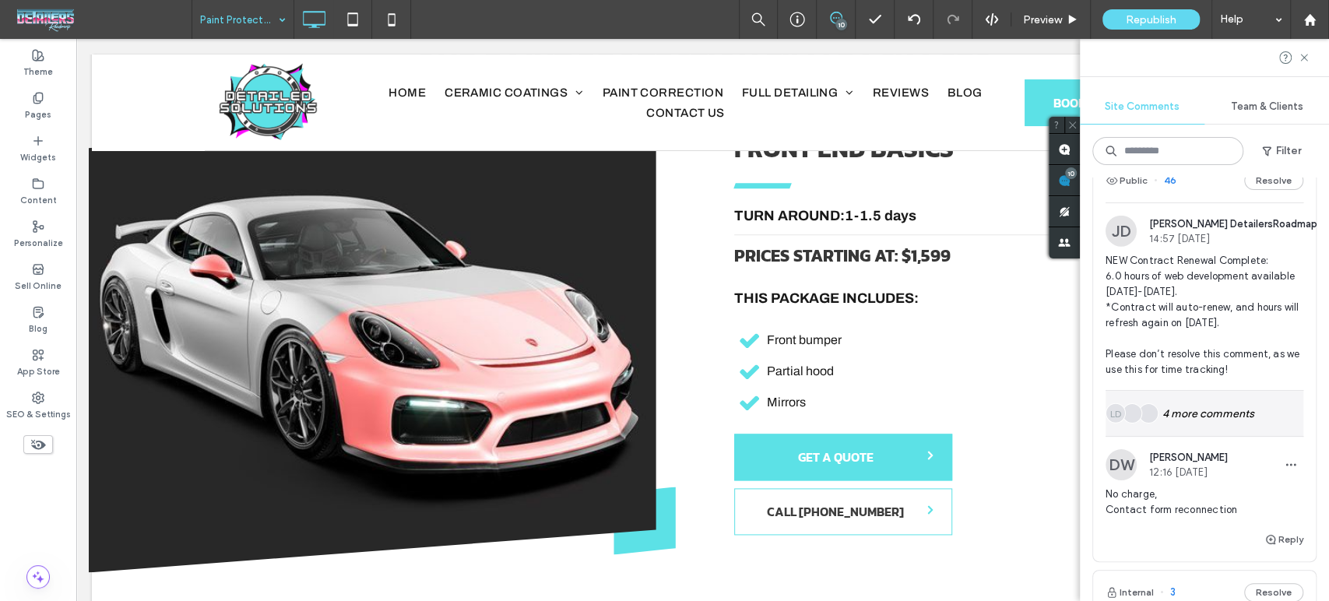
click at [1214, 436] on div "LD 4 more comments" at bounding box center [1204, 413] width 198 height 45
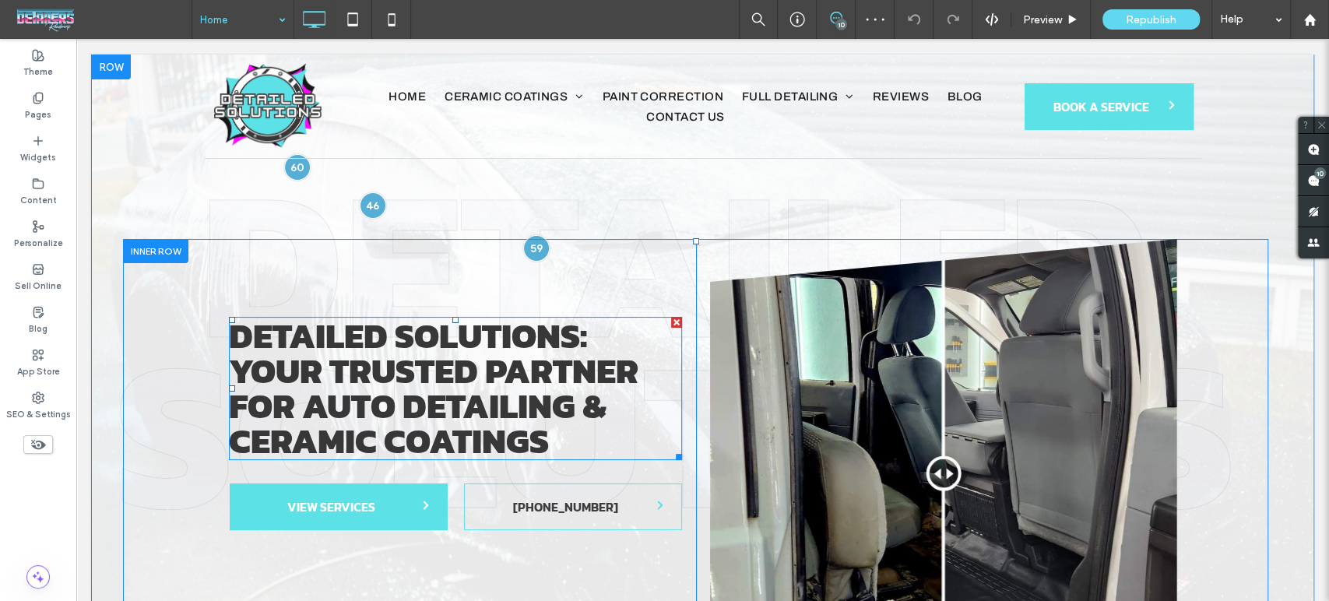
scroll to position [86, 0]
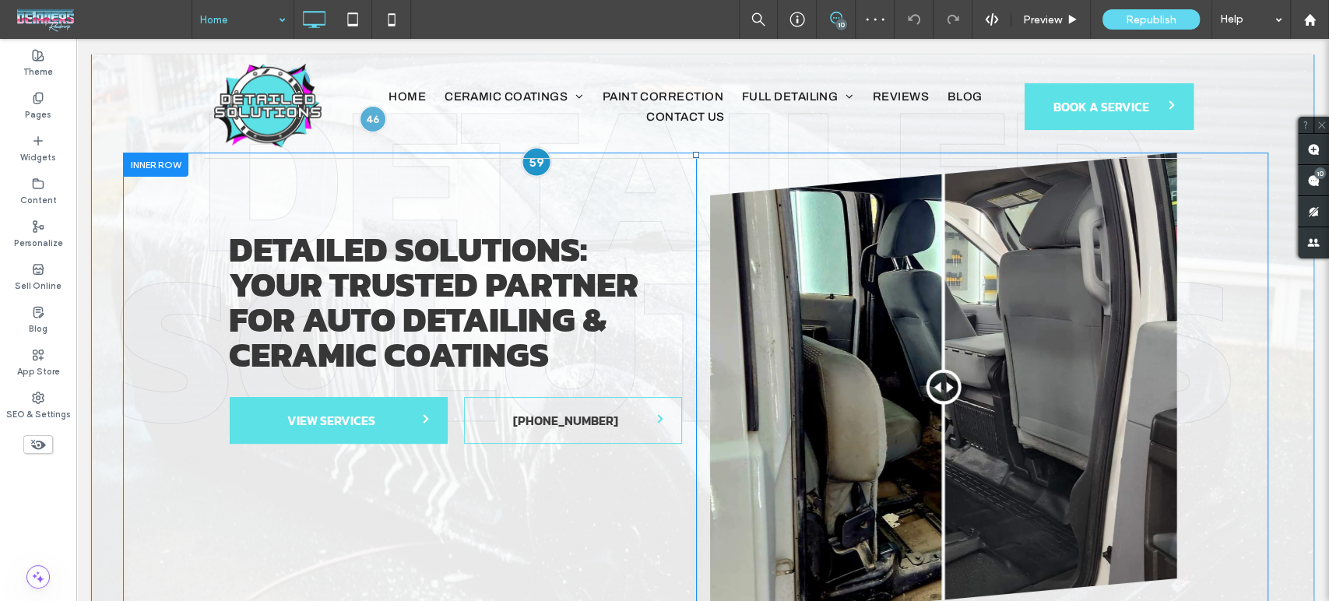
click at [531, 167] on div at bounding box center [536, 162] width 29 height 29
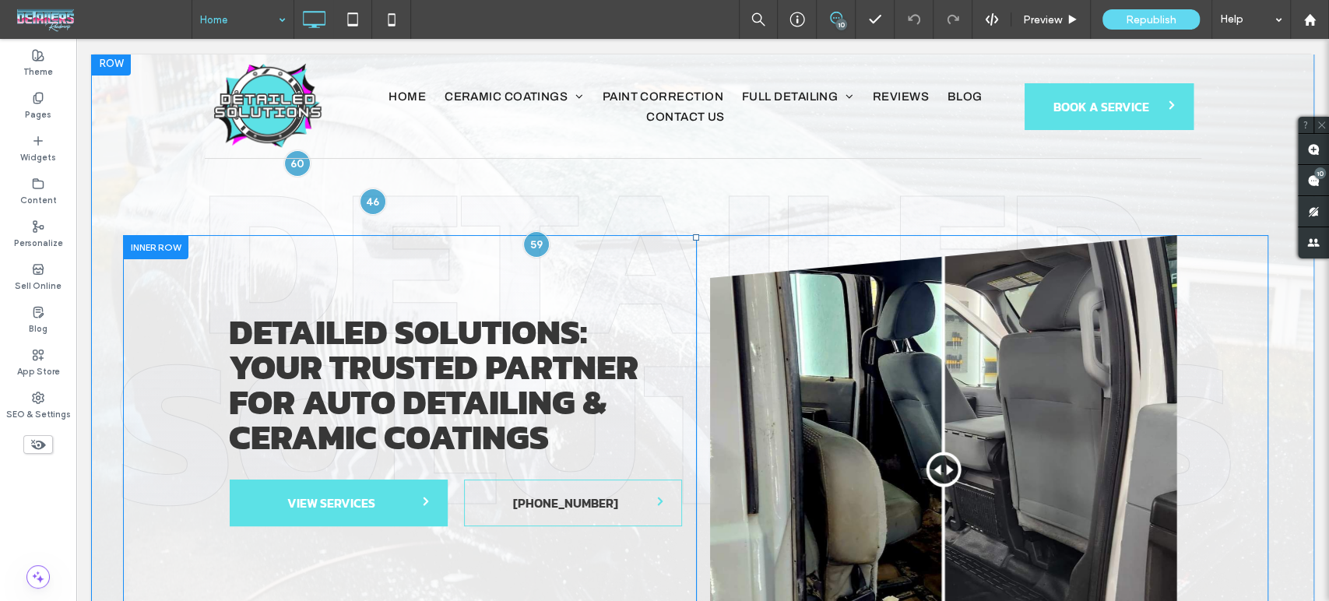
scroll to position [0, 0]
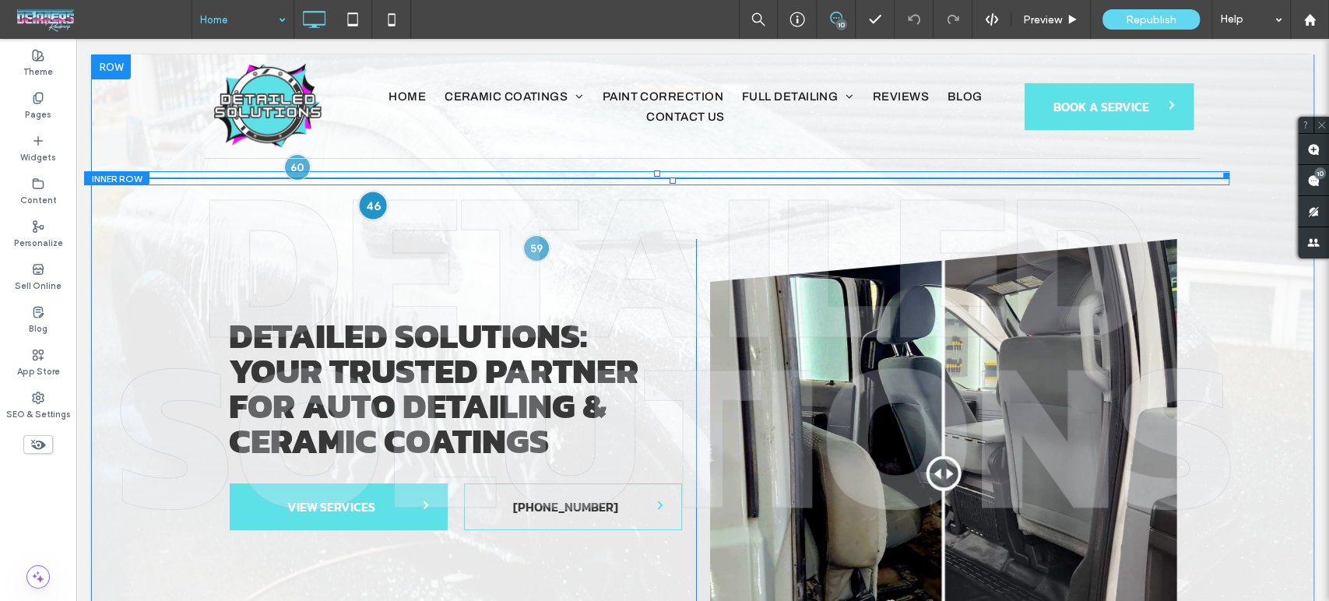
click at [368, 202] on div at bounding box center [372, 205] width 29 height 29
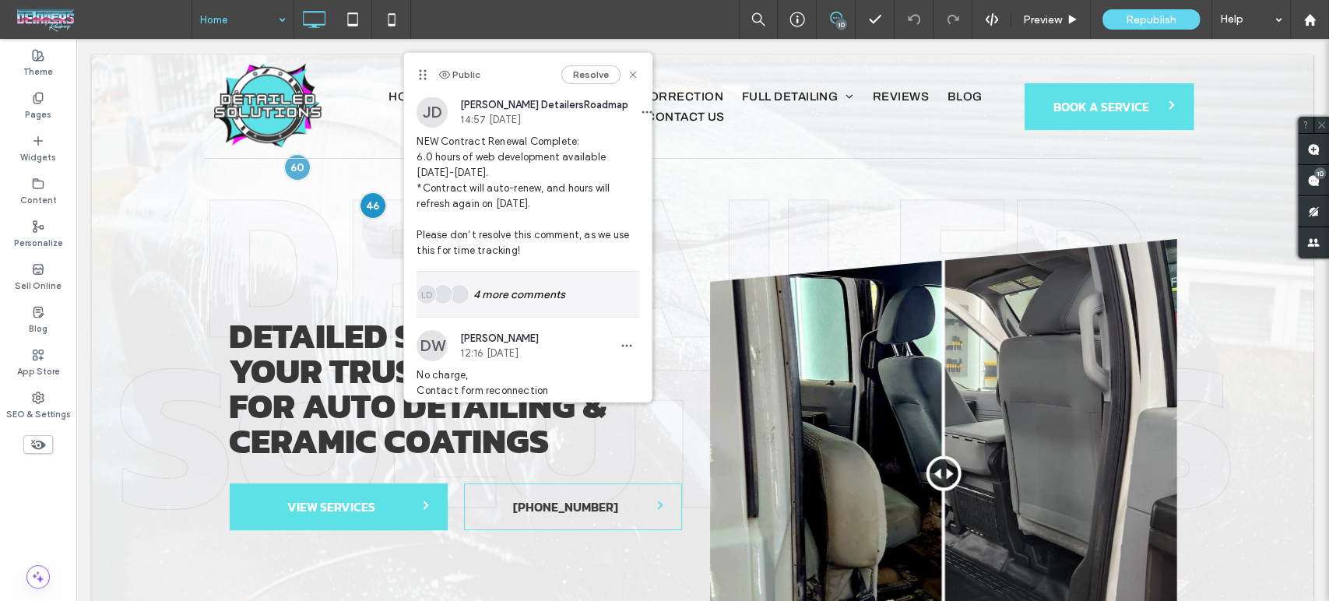
click at [554, 285] on div "LD 4 more comments" at bounding box center [527, 294] width 223 height 45
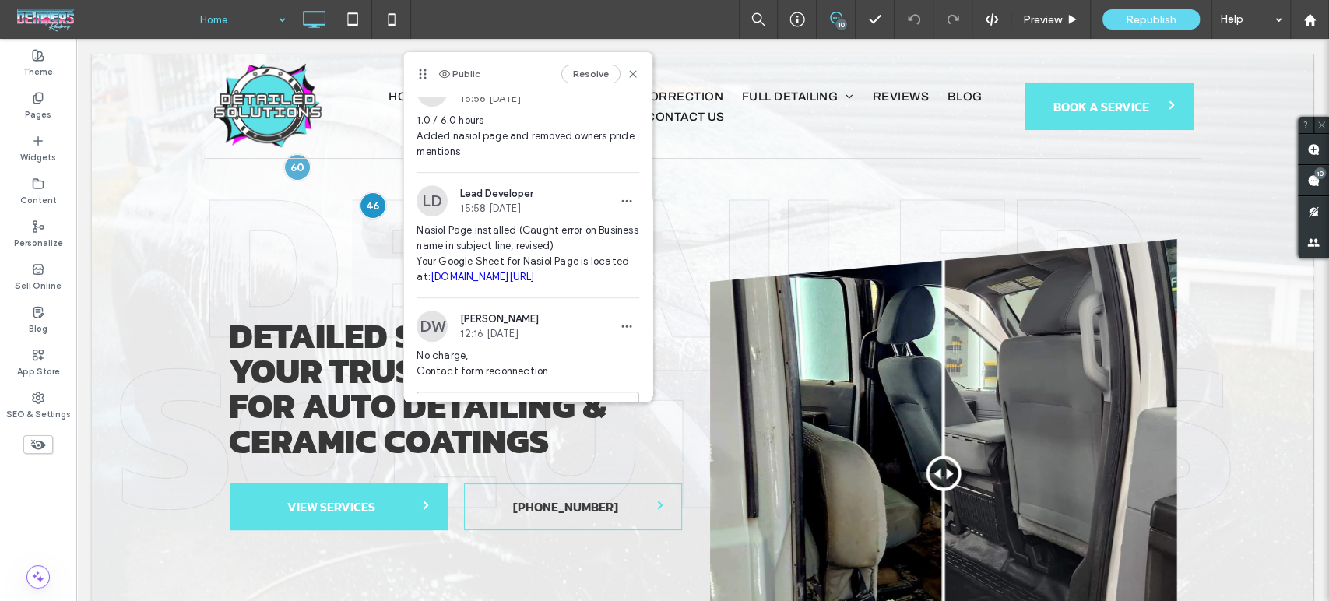
scroll to position [346, 0]
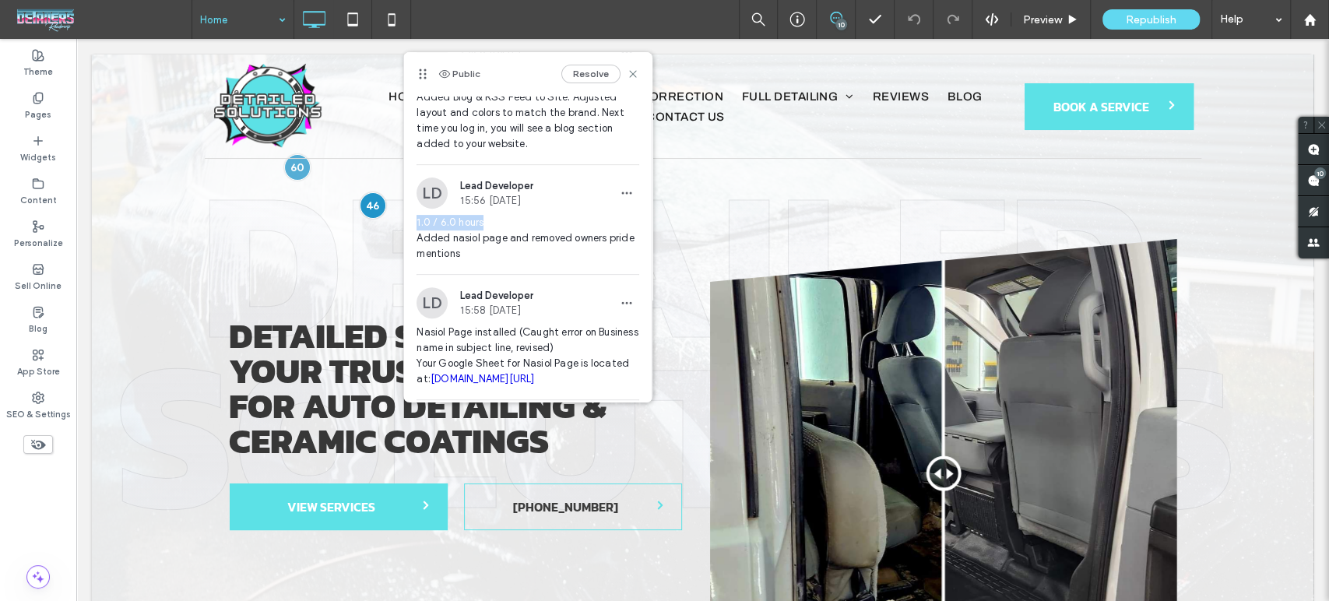
drag, startPoint x: 484, startPoint y: 219, endPoint x: 417, endPoint y: 220, distance: 66.9
click at [417, 220] on span "1.0 / 6.0 hours Added nasiol page and removed owners pride mentions" at bounding box center [527, 238] width 223 height 47
copy span "1.0 / 6.0 hours"
click at [1317, 154] on use at bounding box center [1313, 149] width 12 height 12
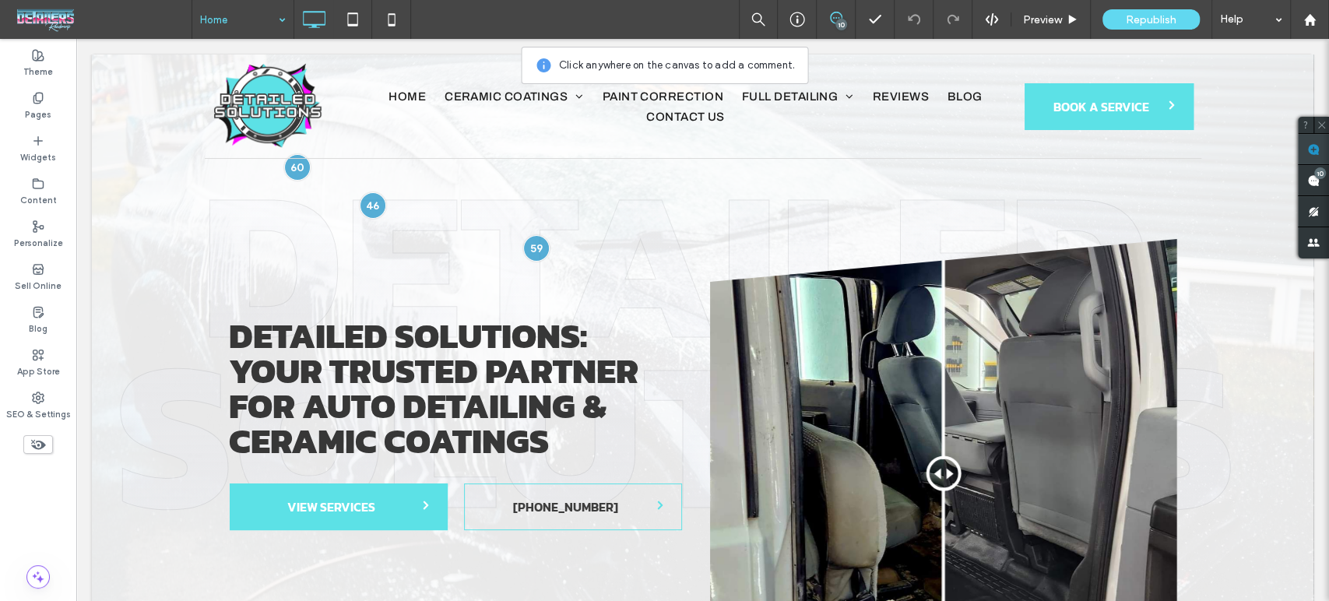
click at [1314, 148] on use at bounding box center [1313, 149] width 12 height 12
click at [1321, 124] on use at bounding box center [1321, 124] width 7 height 7
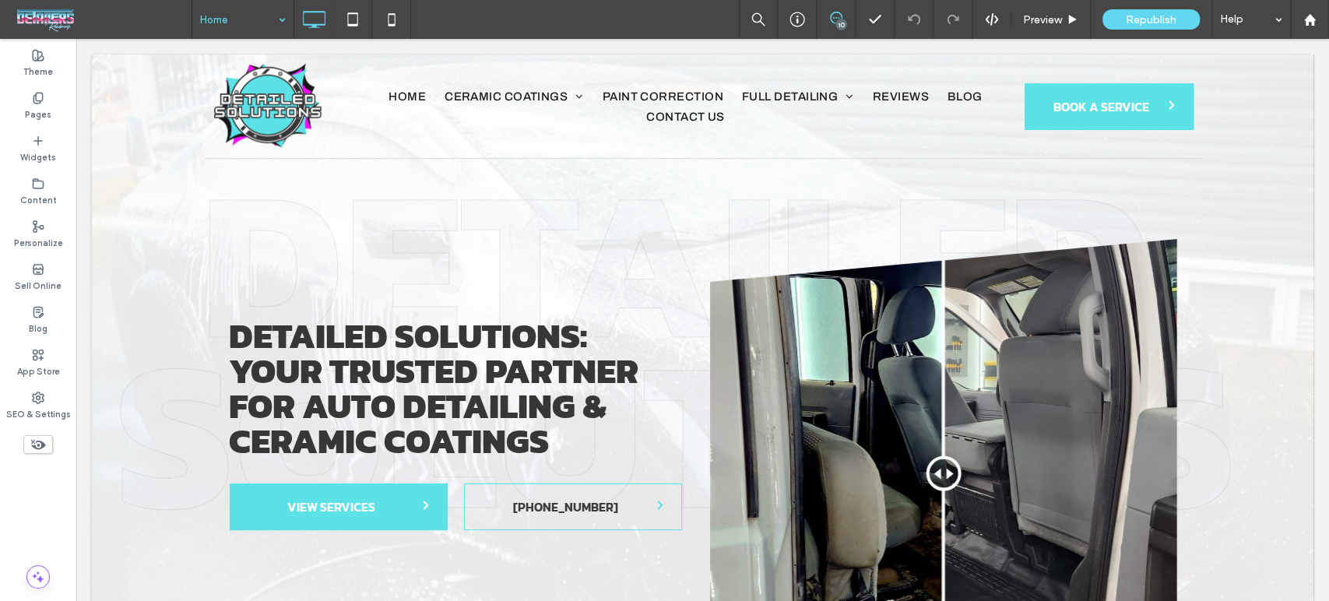
click at [836, 12] on use at bounding box center [836, 18] width 12 height 12
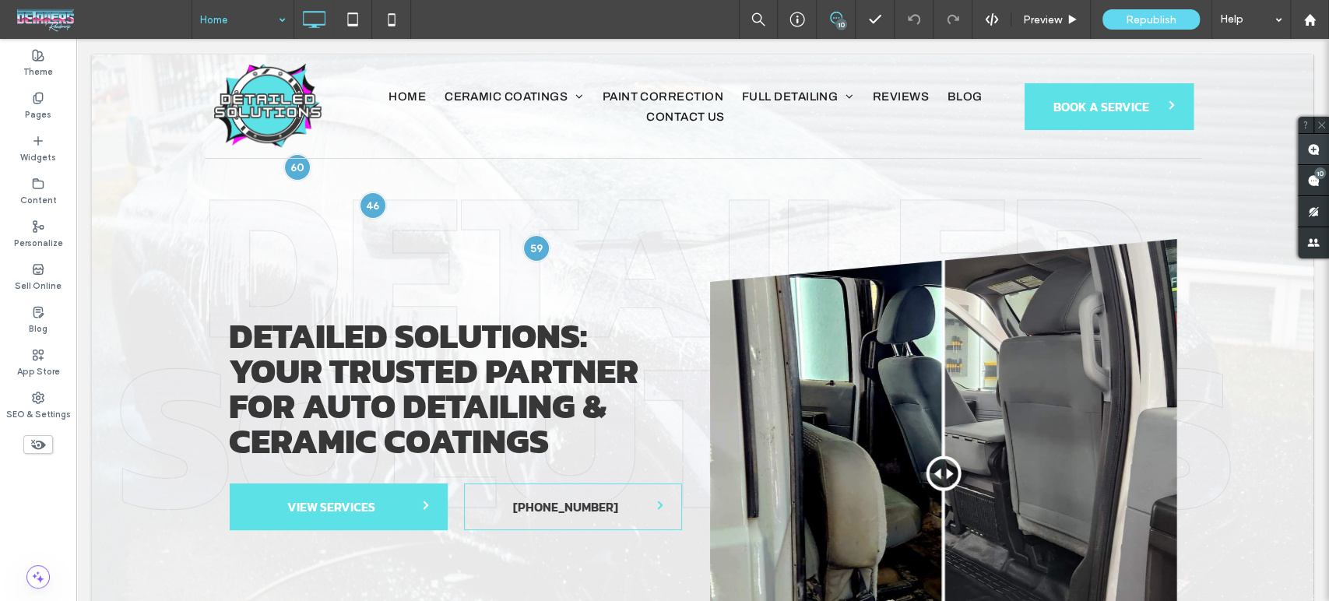
click at [1314, 135] on span at bounding box center [1313, 149] width 31 height 30
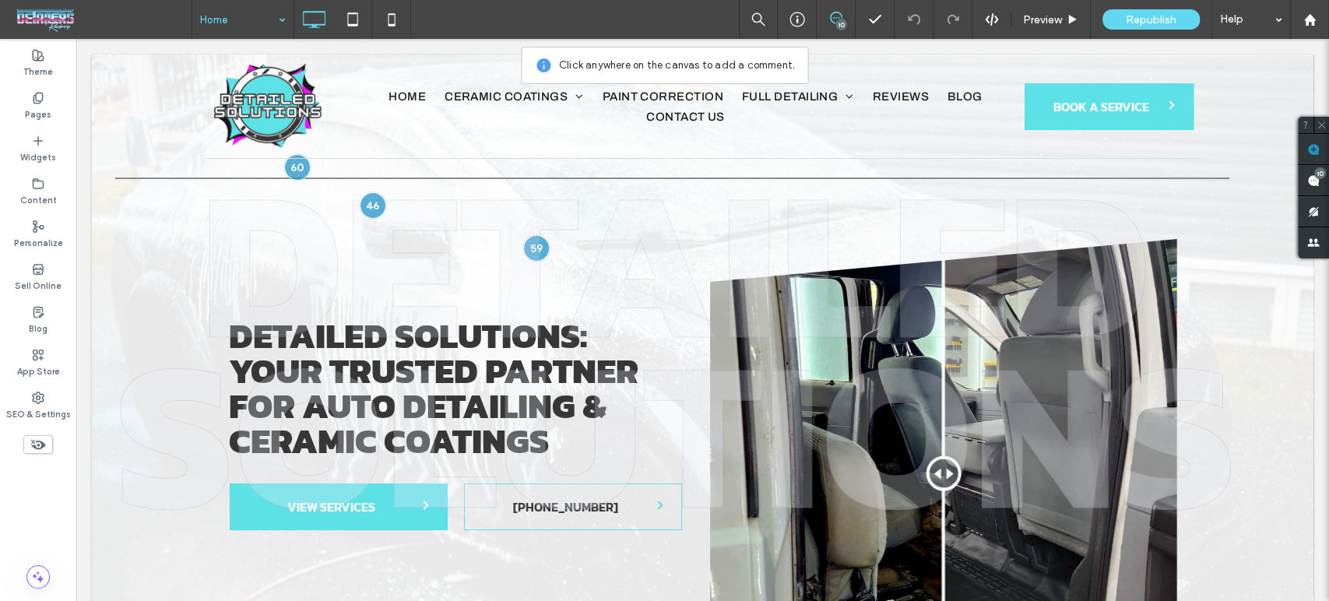
click at [167, 195] on span "DETAILED SOLUTIONS" at bounding box center [675, 347] width 1120 height 341
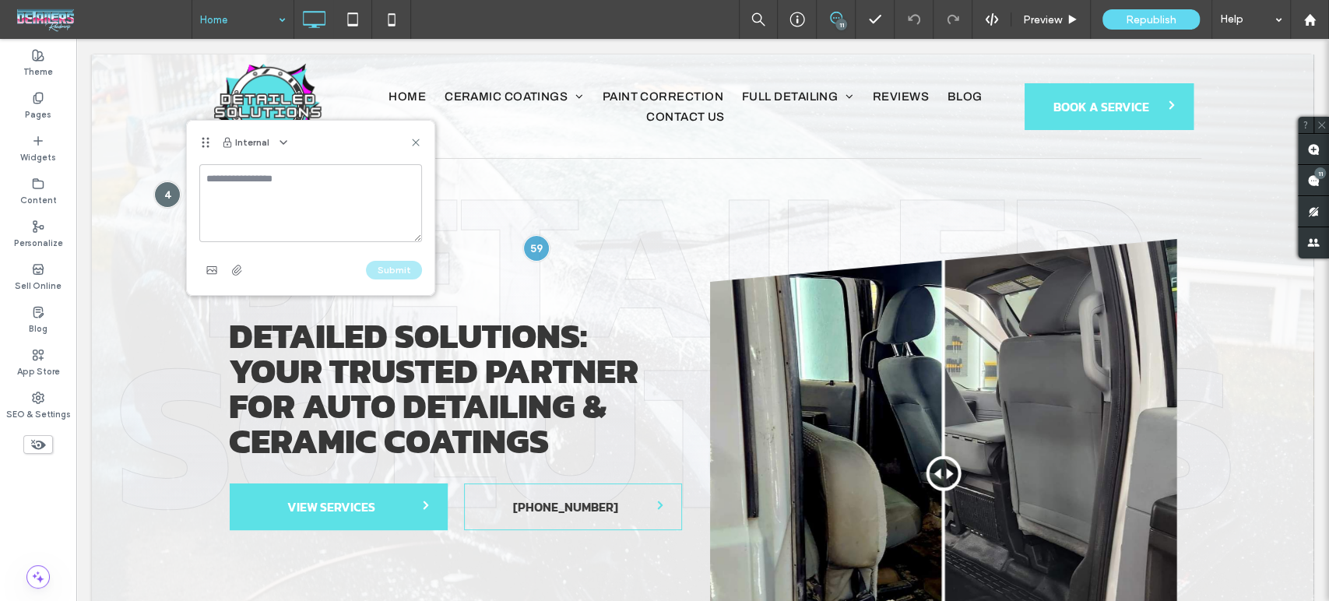
click at [318, 213] on textarea at bounding box center [310, 203] width 223 height 78
click at [298, 198] on textarea "**********" at bounding box center [310, 203] width 223 height 78
click at [334, 197] on textarea "**********" at bounding box center [310, 203] width 223 height 78
drag, startPoint x: 304, startPoint y: 195, endPoint x: 408, endPoint y: 231, distance: 110.5
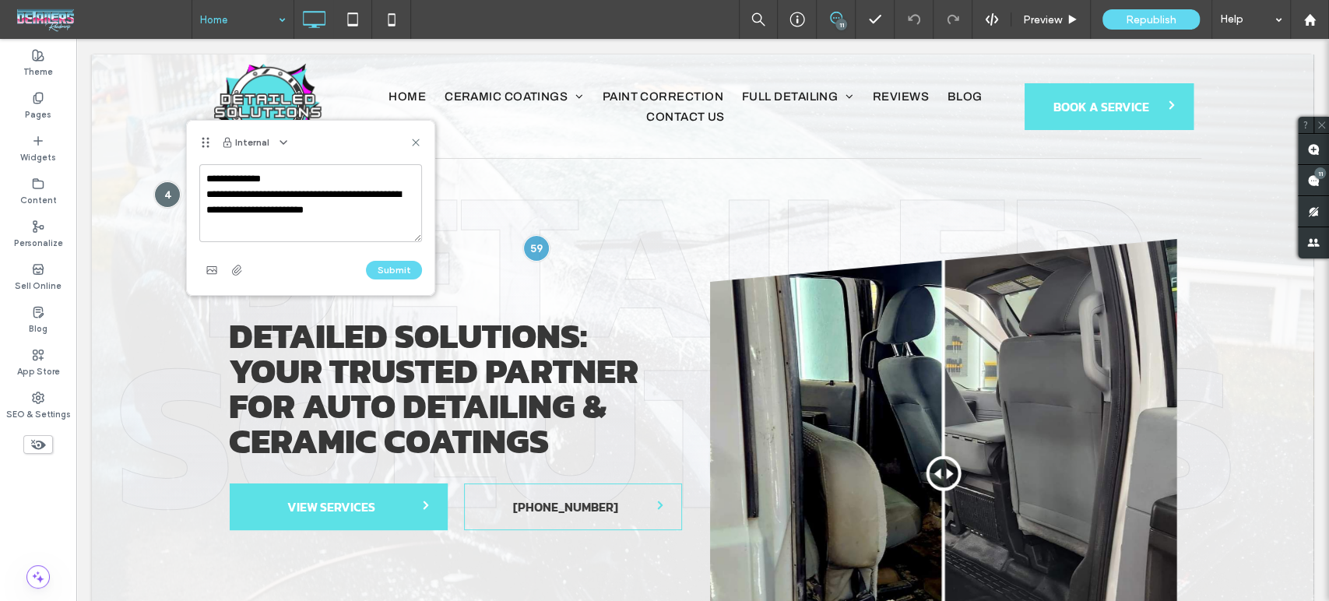
click at [309, 198] on textarea "**********" at bounding box center [310, 203] width 223 height 78
click at [322, 216] on textarea "**********" at bounding box center [310, 203] width 223 height 78
click at [382, 227] on textarea "**********" at bounding box center [310, 203] width 223 height 78
type textarea "**********"
click at [377, 265] on button "Submit" at bounding box center [394, 270] width 56 height 19
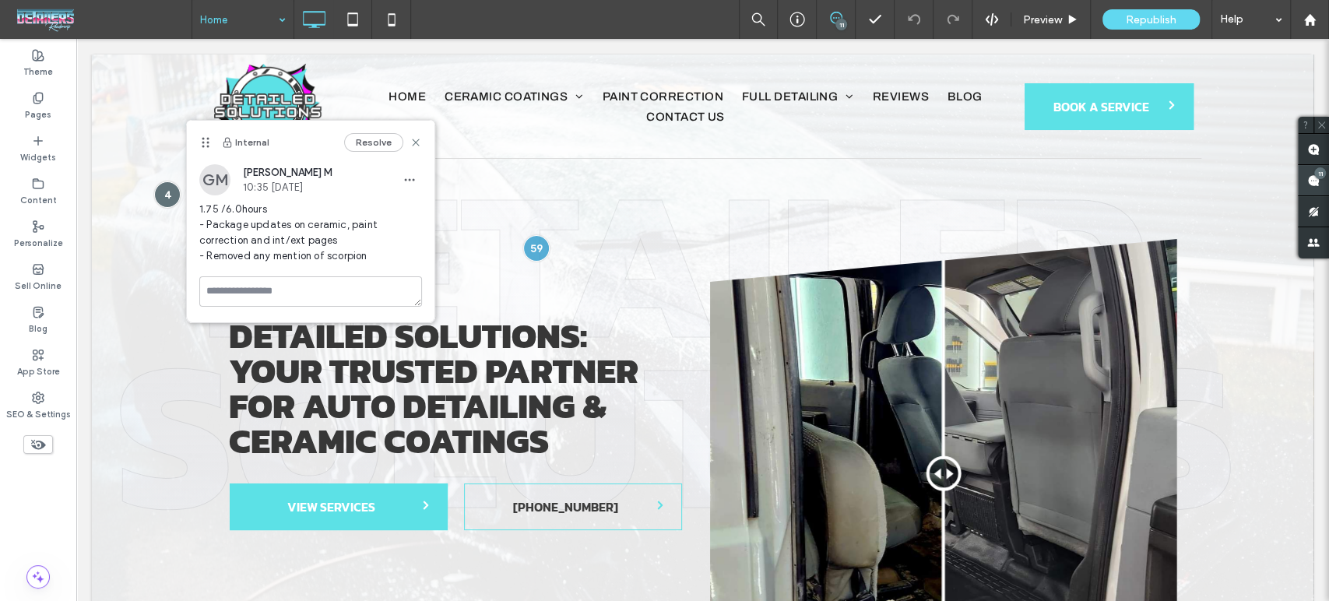
click at [1326, 179] on span at bounding box center [1313, 180] width 31 height 30
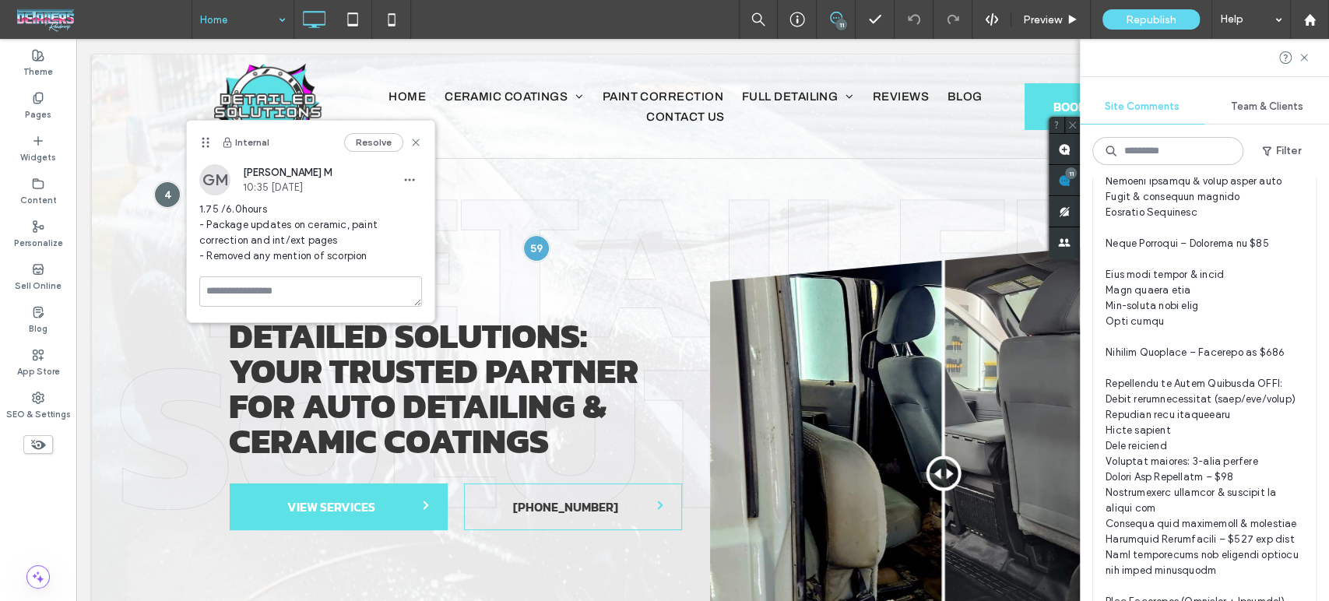
scroll to position [865, 0]
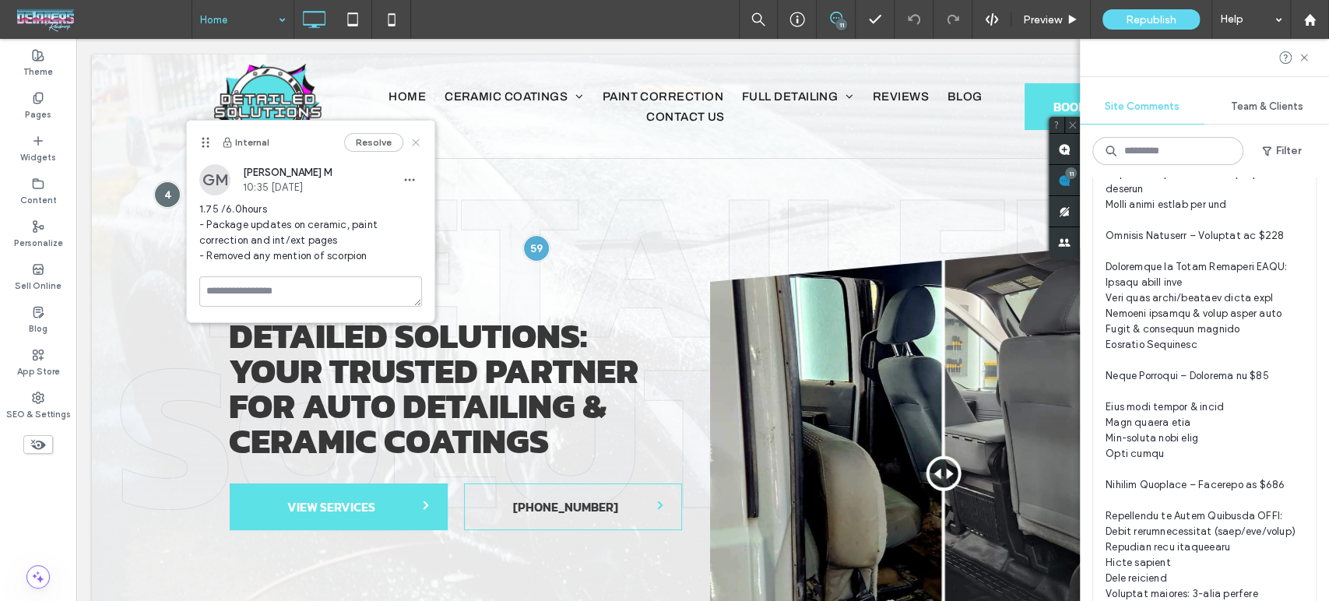
click at [420, 142] on icon at bounding box center [415, 142] width 12 height 12
